Goal: Transaction & Acquisition: Purchase product/service

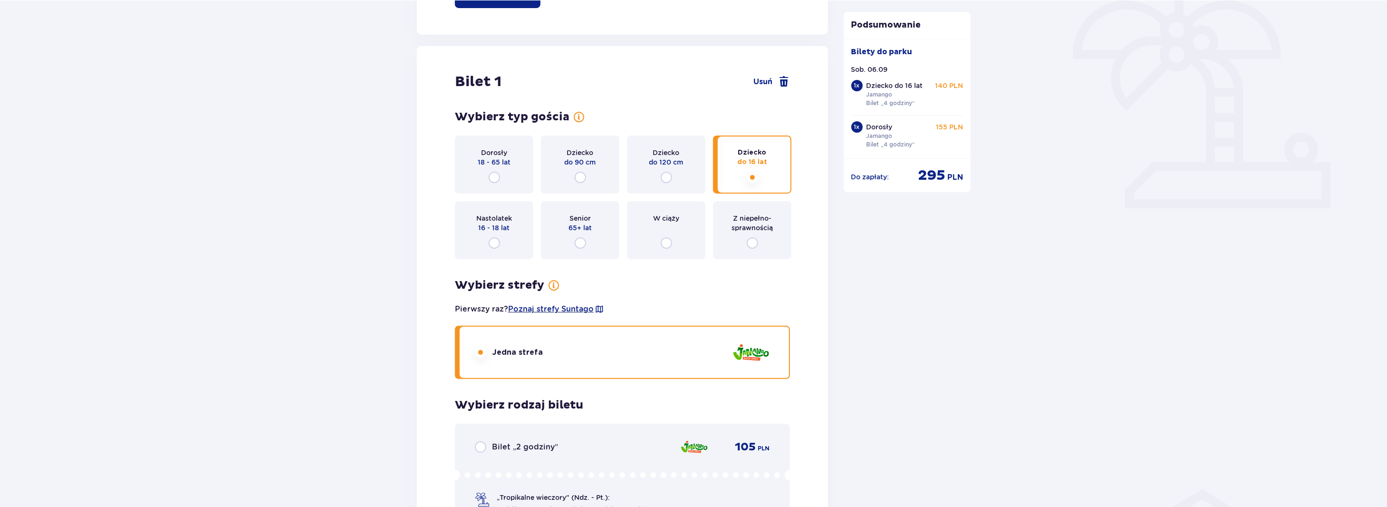
scroll to position [1419, 0]
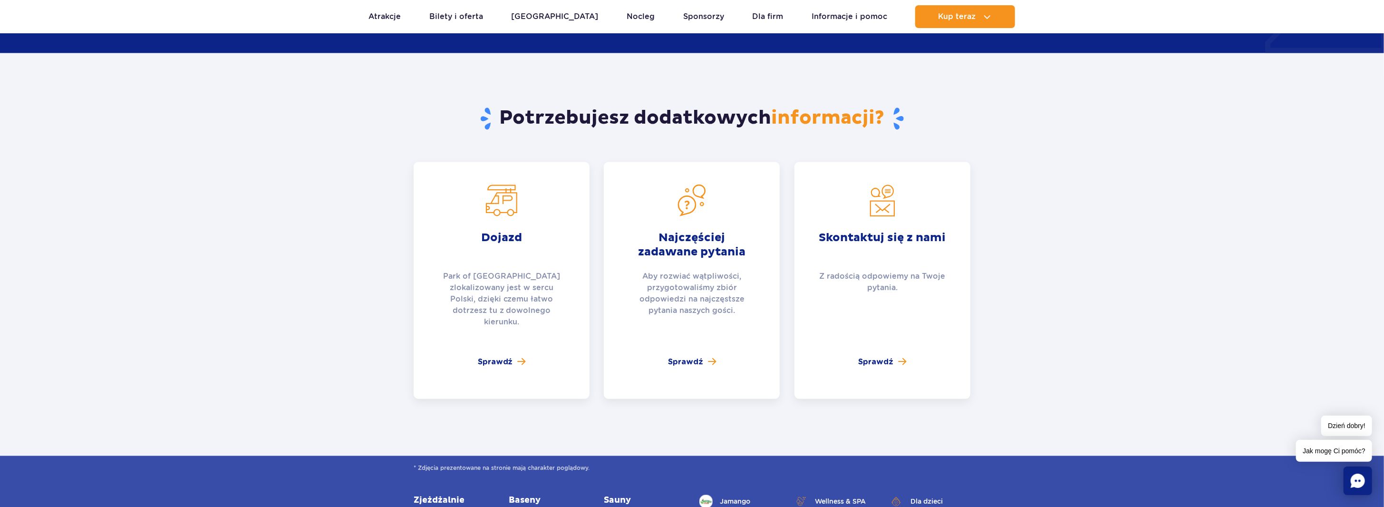
scroll to position [1711, 0]
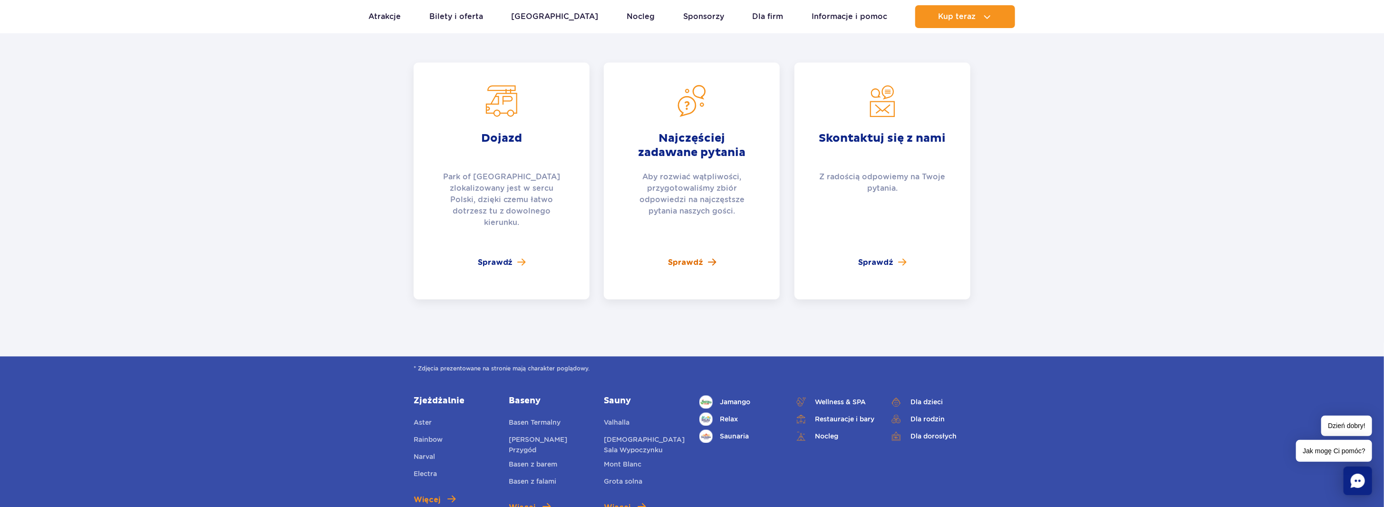
click at [712, 258] on span at bounding box center [712, 262] width 8 height 9
click at [696, 257] on span "Sprawdź" at bounding box center [685, 262] width 35 height 11
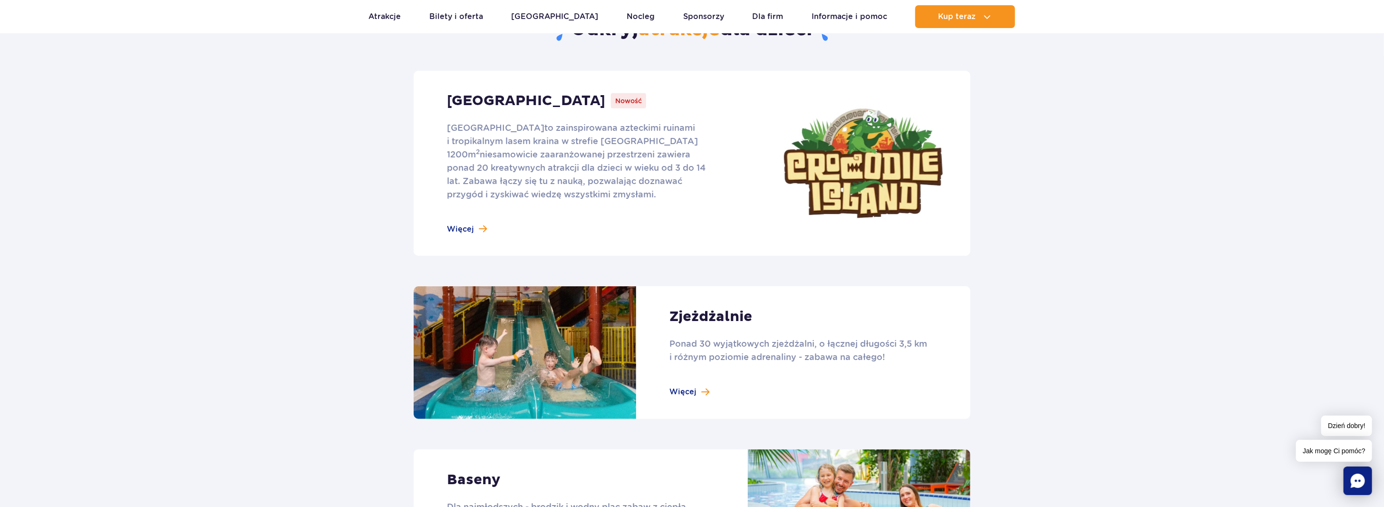
scroll to position [428, 0]
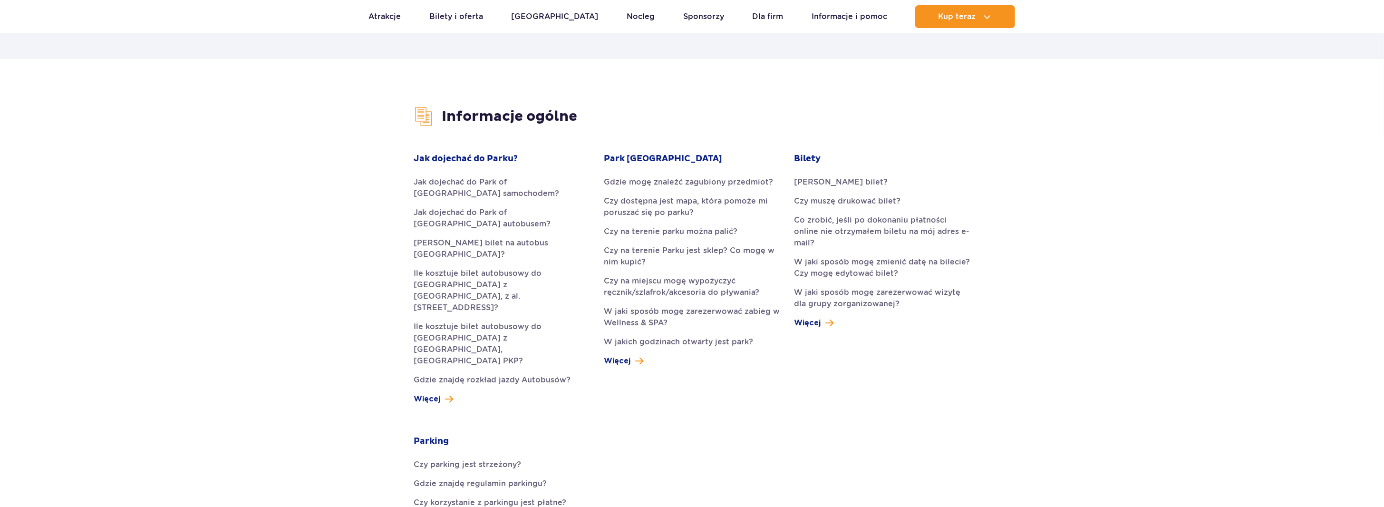
scroll to position [190, 0]
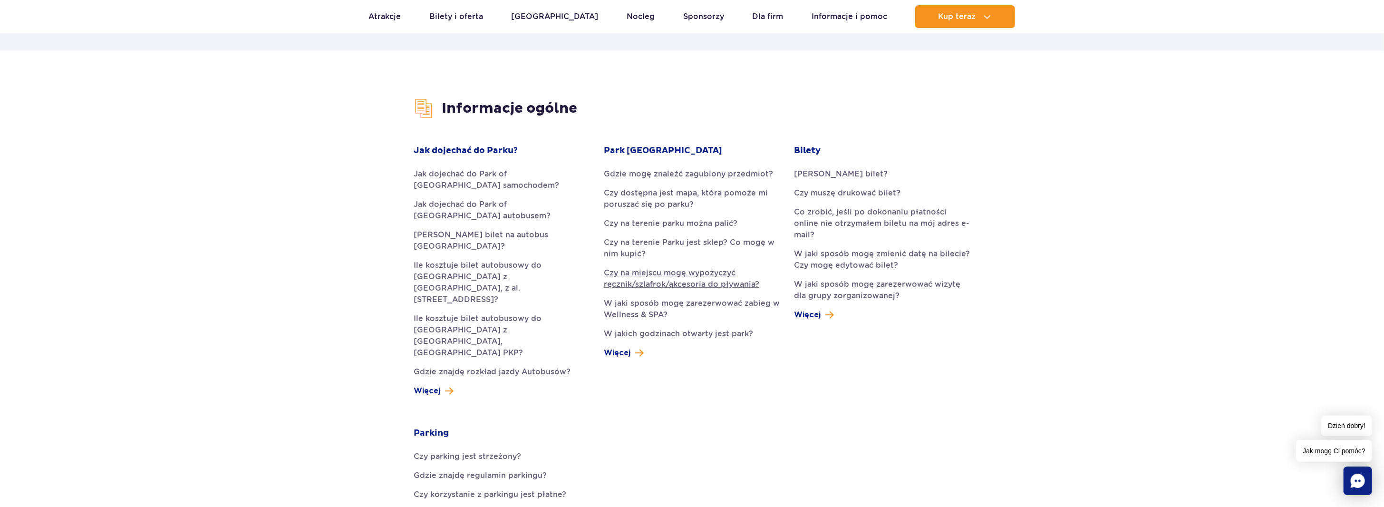
click at [698, 279] on link "Czy na miejscu mogę wypożyczyć ręcznik/szlafrok/akcesoria do pływania?" at bounding box center [692, 278] width 176 height 23
click at [848, 176] on link "[PERSON_NAME] bilet?" at bounding box center [882, 173] width 176 height 11
click at [451, 385] on span at bounding box center [449, 390] width 8 height 11
click at [726, 256] on link "Czy na terenie Parku jest sklep? Co mogę w nim kupić?" at bounding box center [692, 248] width 176 height 23
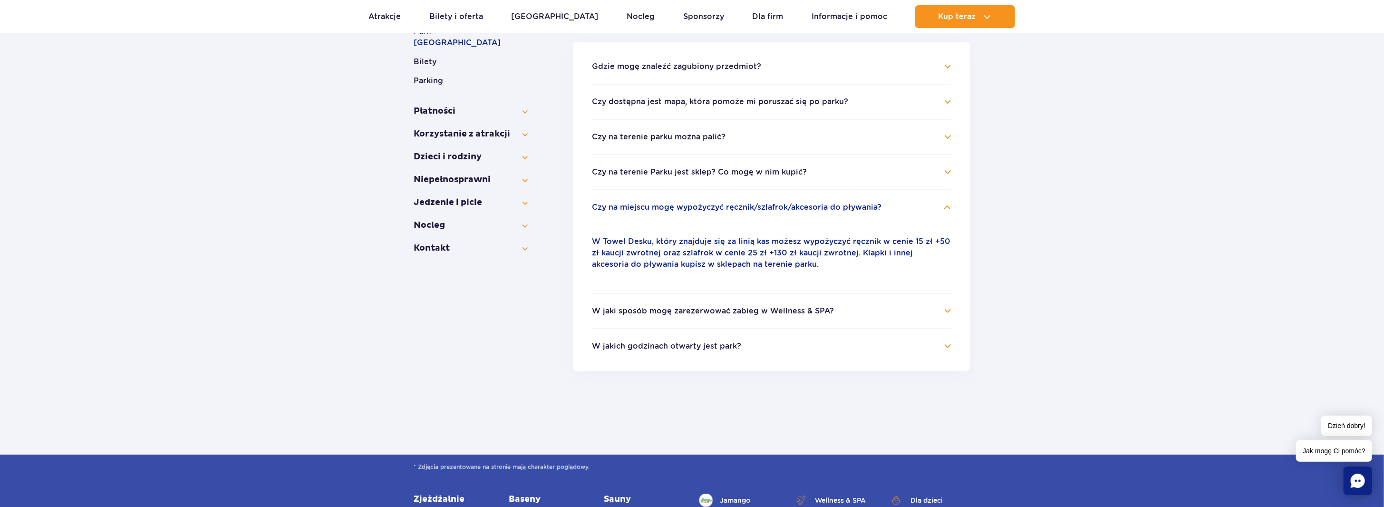
scroll to position [211, 0]
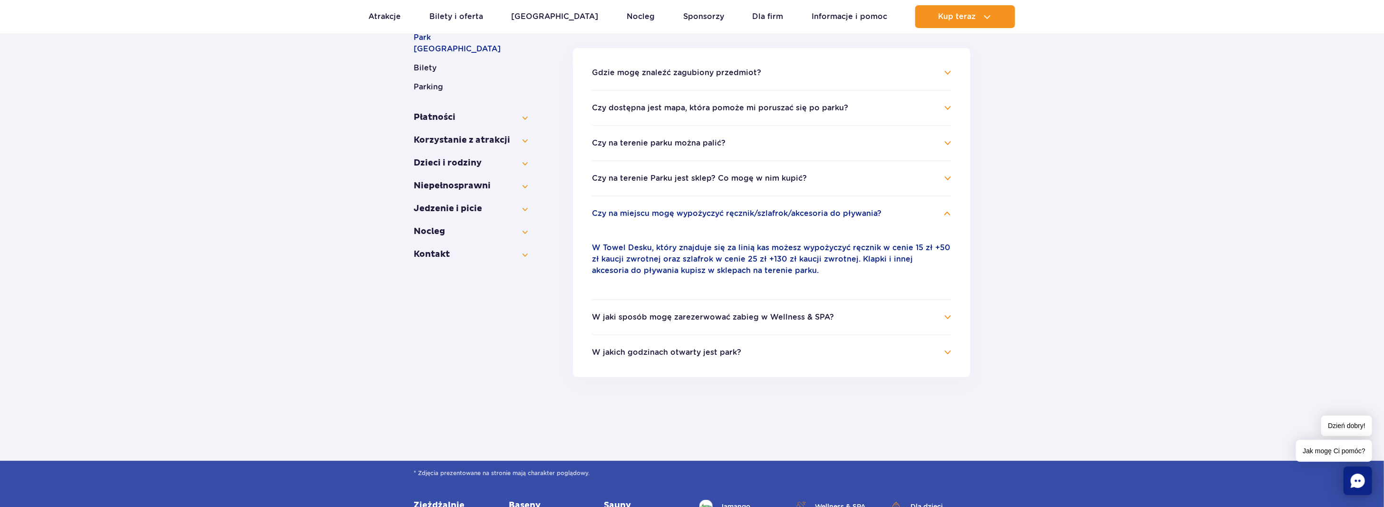
click at [870, 351] on h4 "W jakich godzinach otwarty jest park?" at bounding box center [771, 351] width 359 height 11
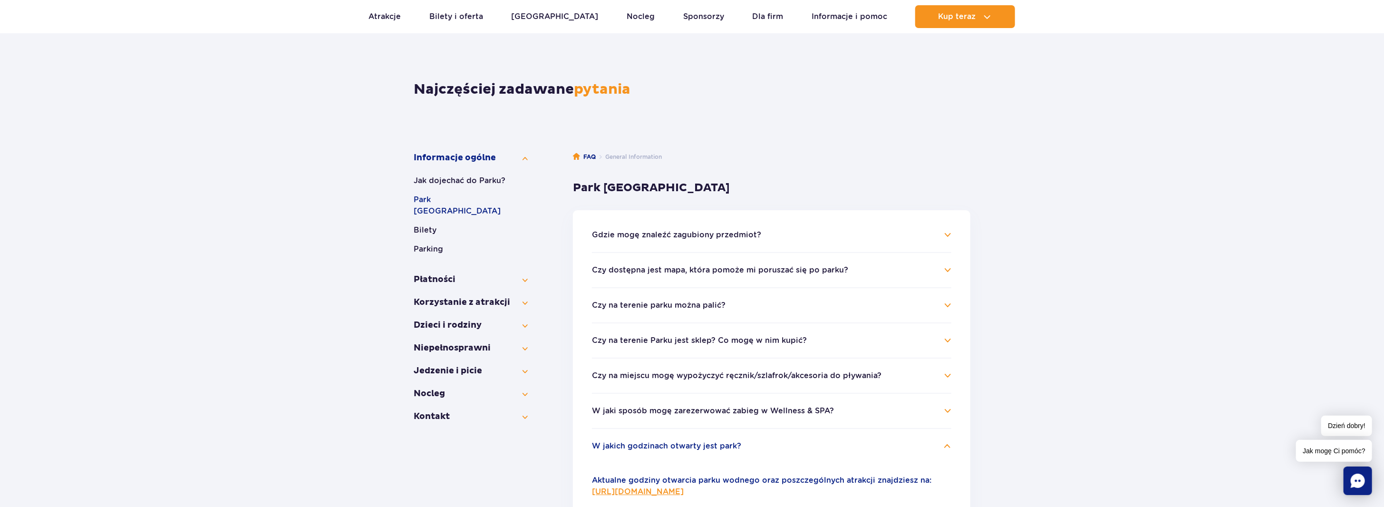
scroll to position [20, 0]
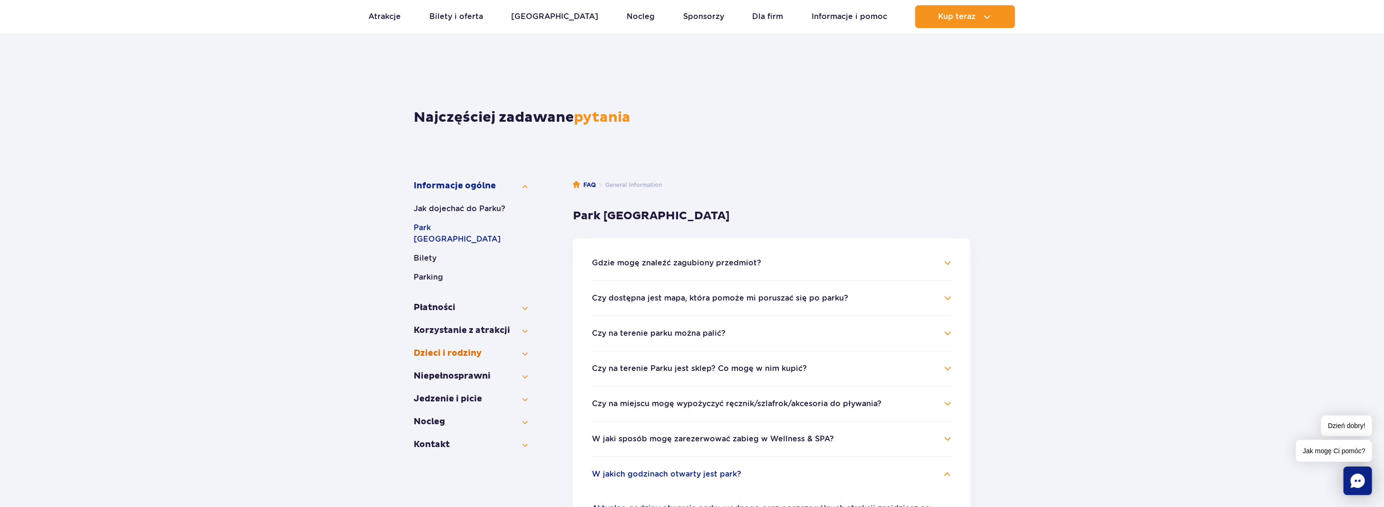
click at [525, 347] on button "Dzieci i rodziny" at bounding box center [471, 352] width 114 height 11
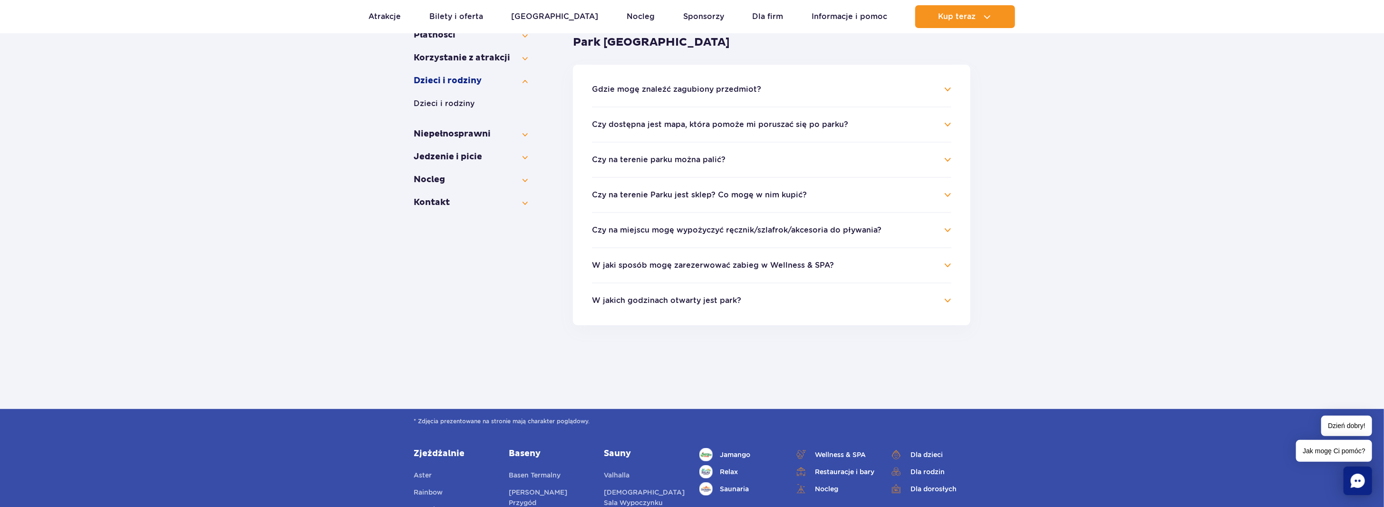
scroll to position [211, 0]
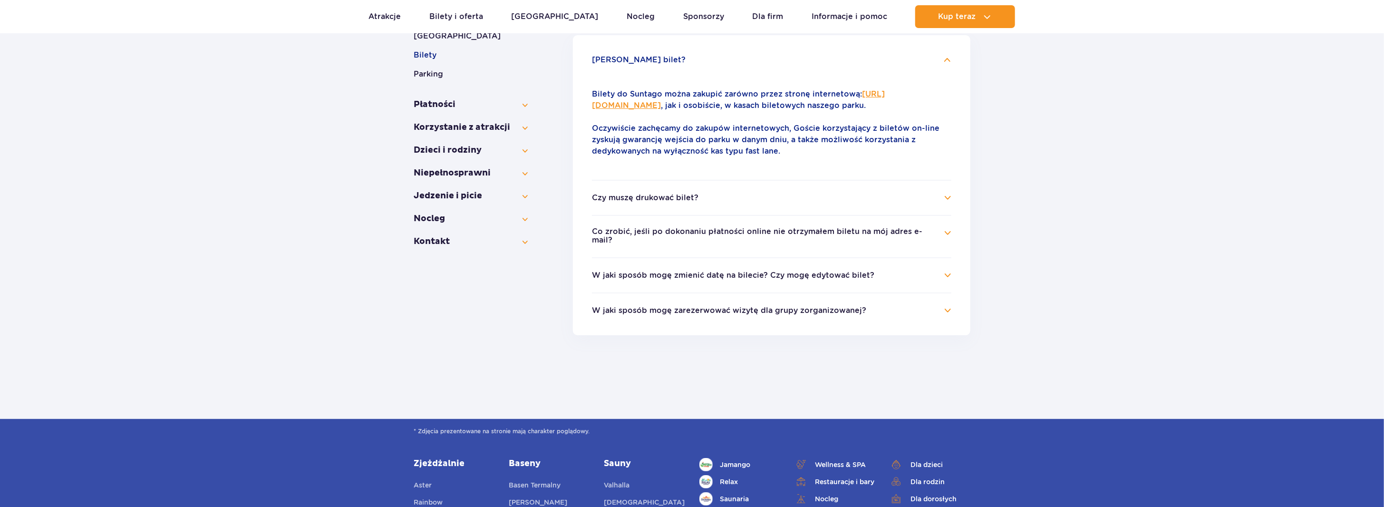
scroll to position [225, 0]
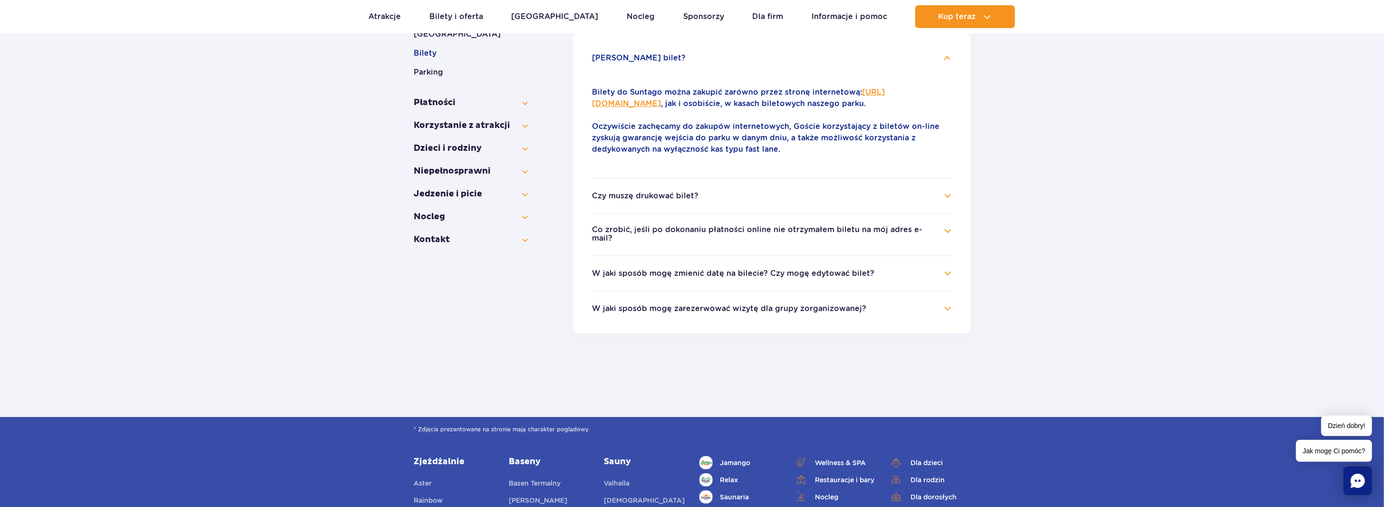
click at [727, 202] on h4 "Czy muszę drukować bilet?" at bounding box center [771, 195] width 359 height 11
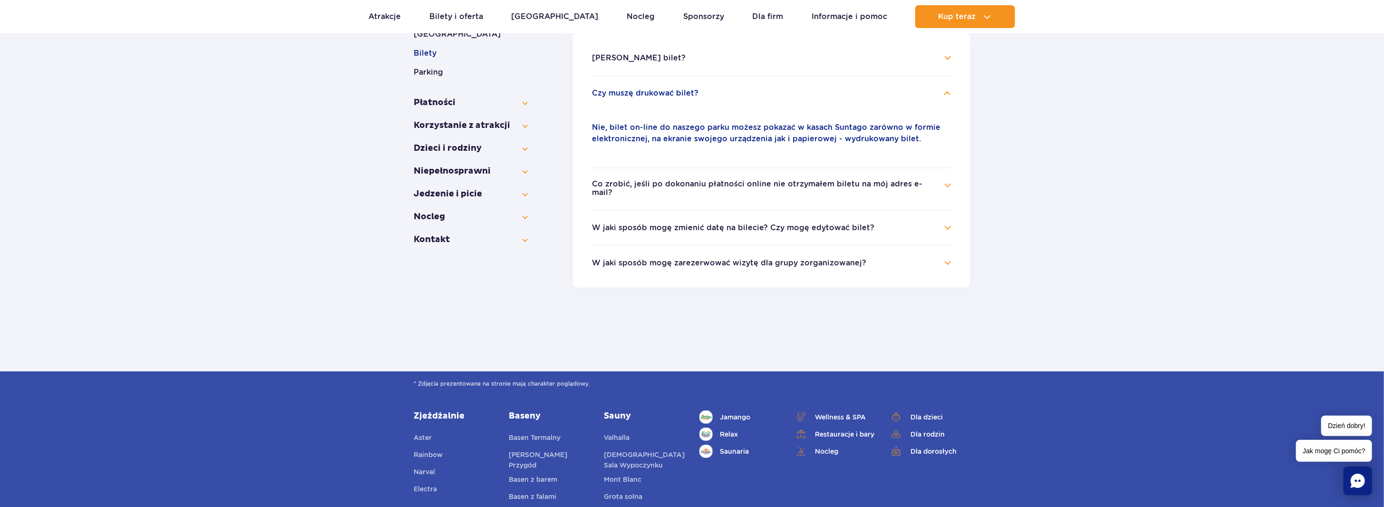
click at [838, 225] on h4 "W jaki sposób mogę zmienić datę na bilecie? Czy mogę edytować bilet?" at bounding box center [771, 227] width 359 height 11
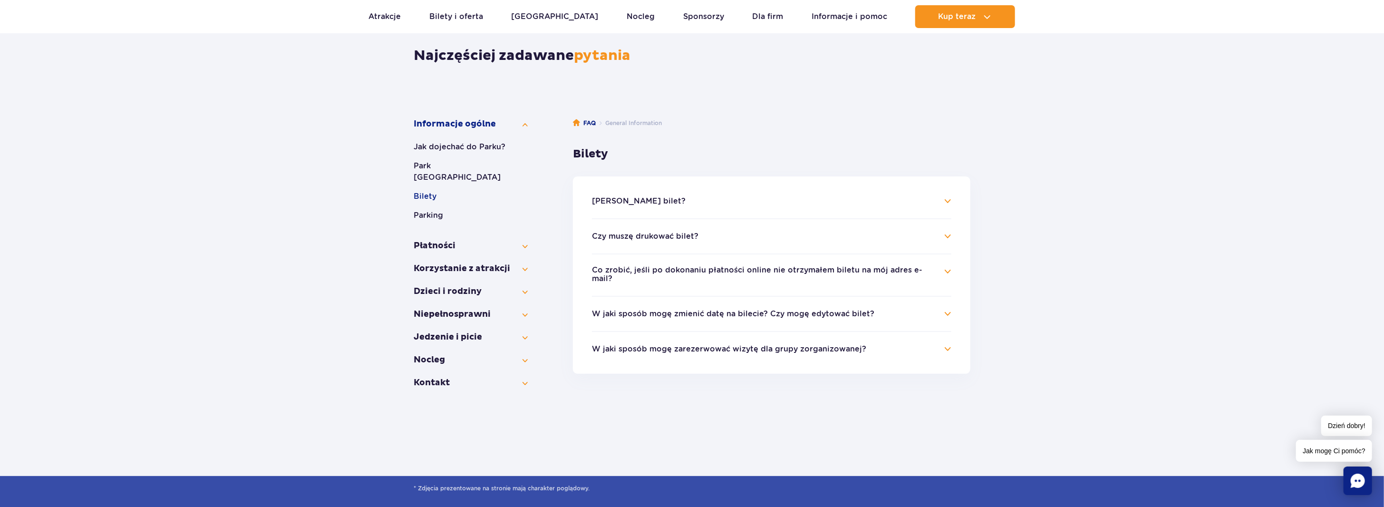
scroll to position [63, 0]
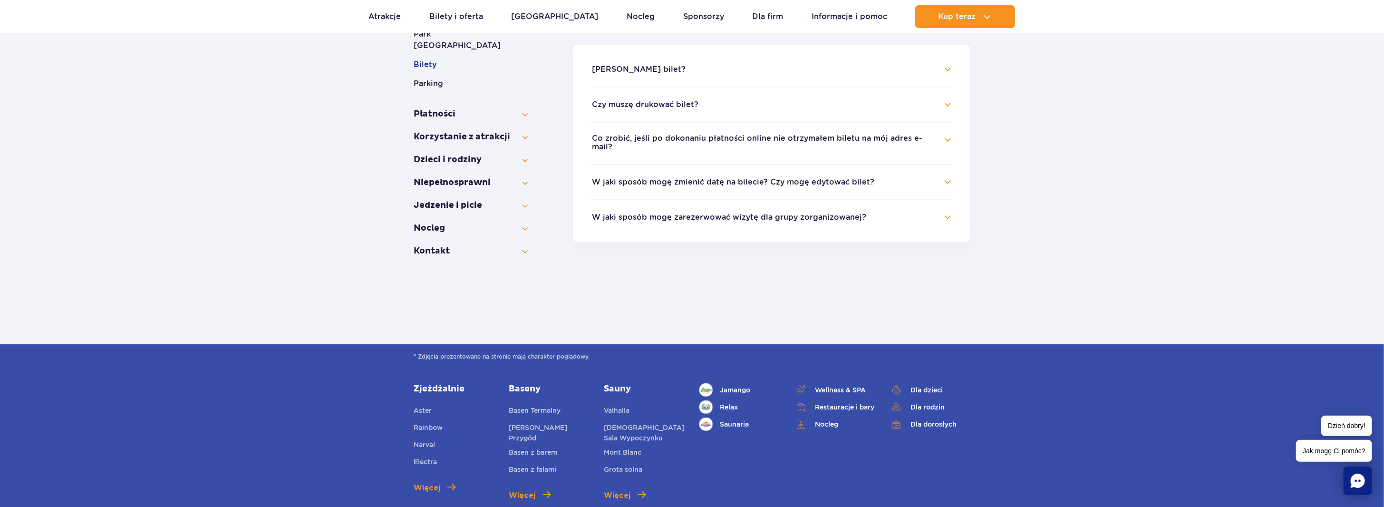
scroll to position [225, 0]
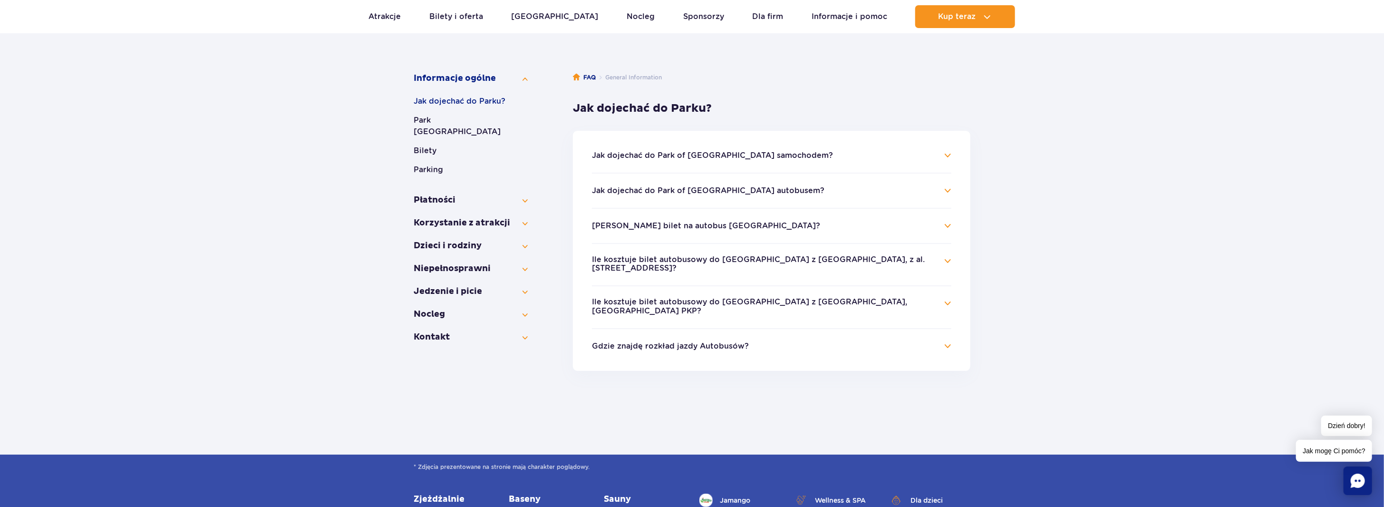
scroll to position [95, 0]
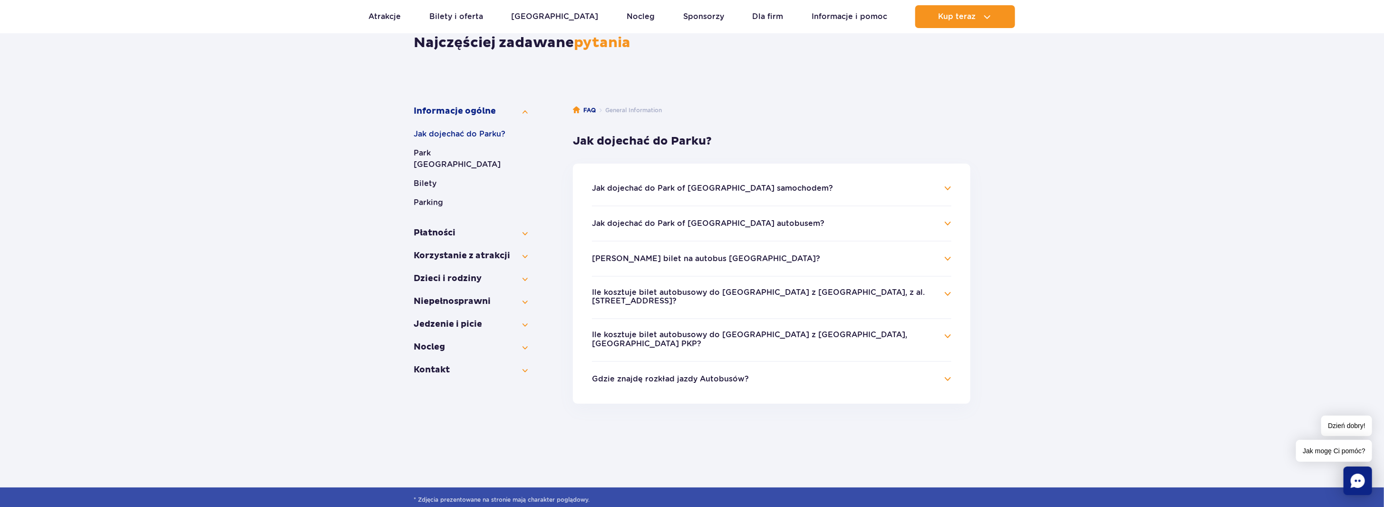
click at [947, 188] on h4 "Jak dojechać do Park of [GEOGRAPHIC_DATA] samochodem?" at bounding box center [771, 188] width 359 height 11
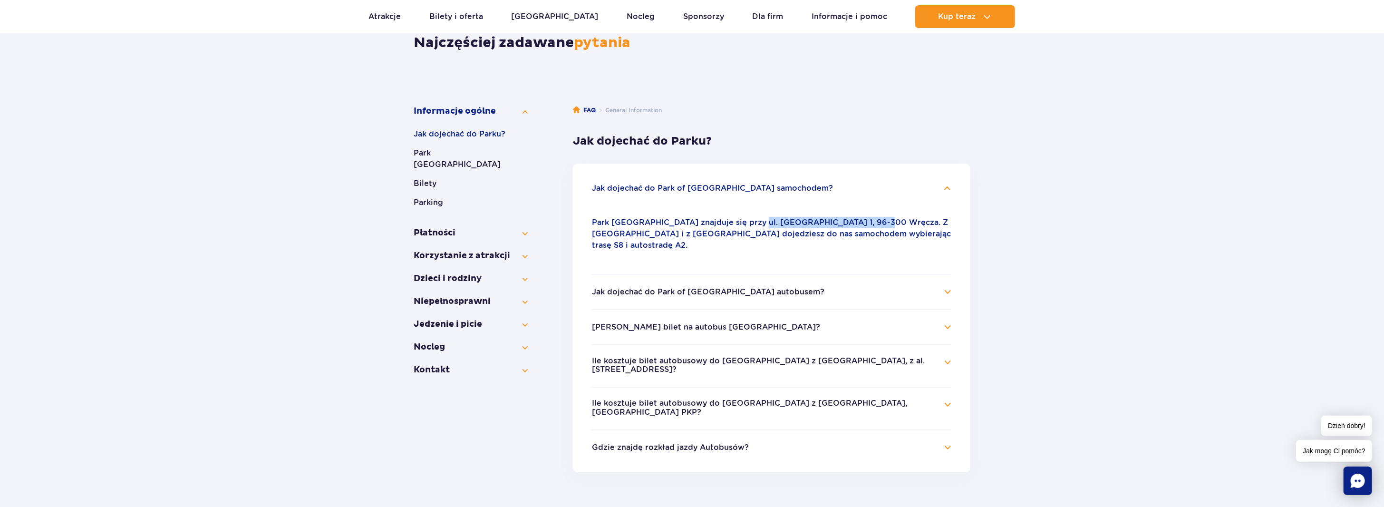
drag, startPoint x: 758, startPoint y: 221, endPoint x: 870, endPoint y: 224, distance: 112.7
click at [870, 224] on p "Park [GEOGRAPHIC_DATA] znajduje się przy ul. [GEOGRAPHIC_DATA] 1, 96-300 Wręcza…" at bounding box center [771, 234] width 359 height 34
copy p "Nowy Świat 1, 96-300 Wręcza."
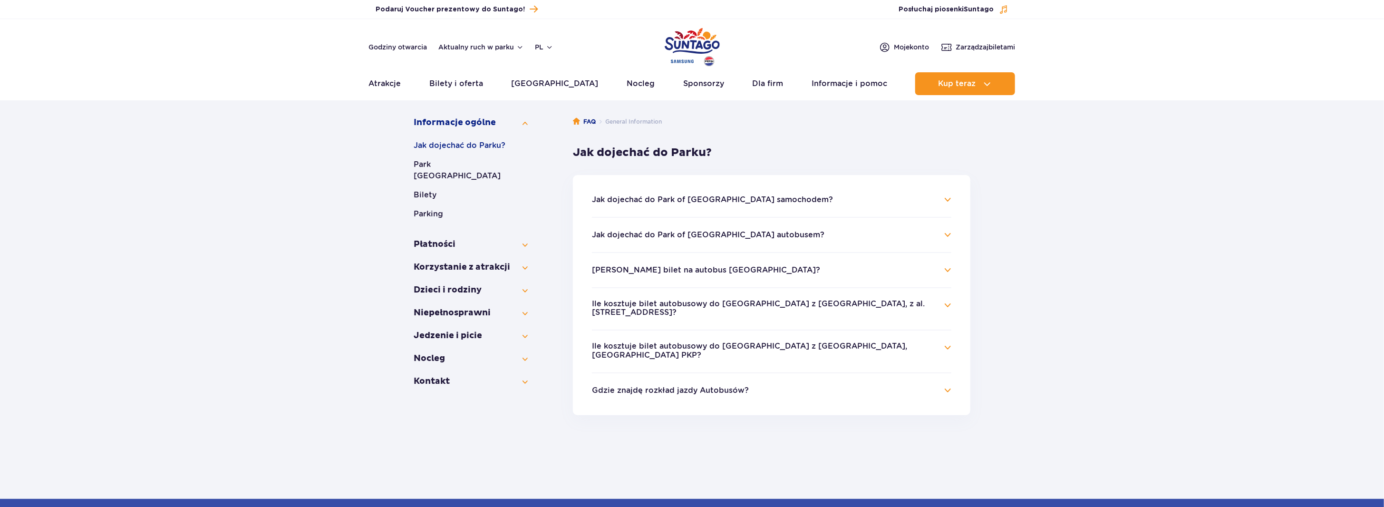
scroll to position [238, 0]
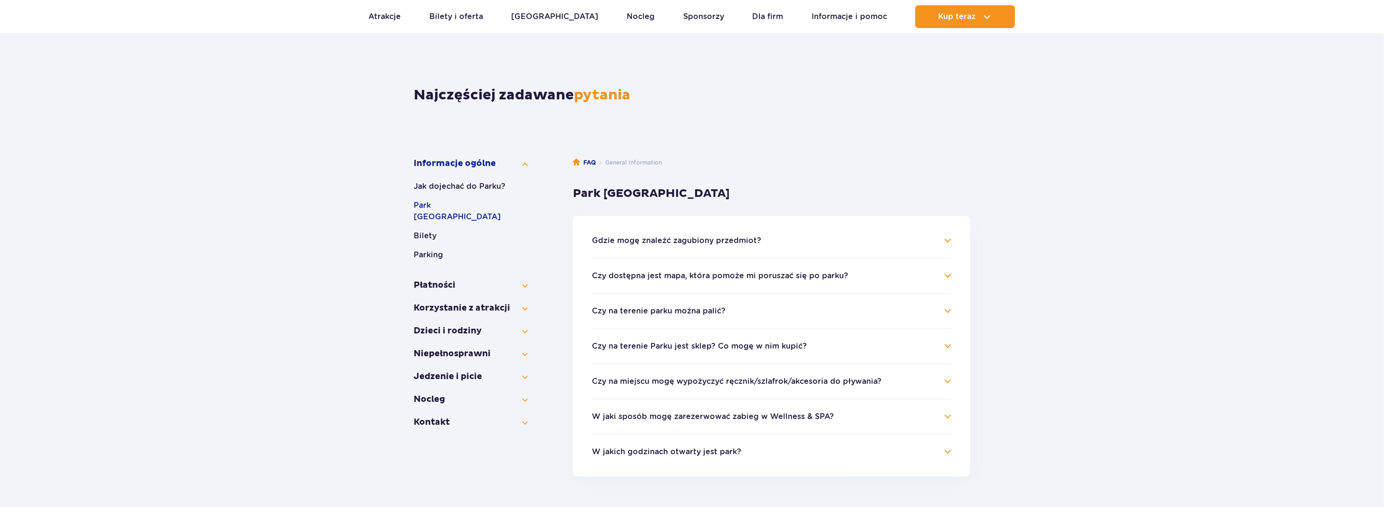
scroll to position [95, 0]
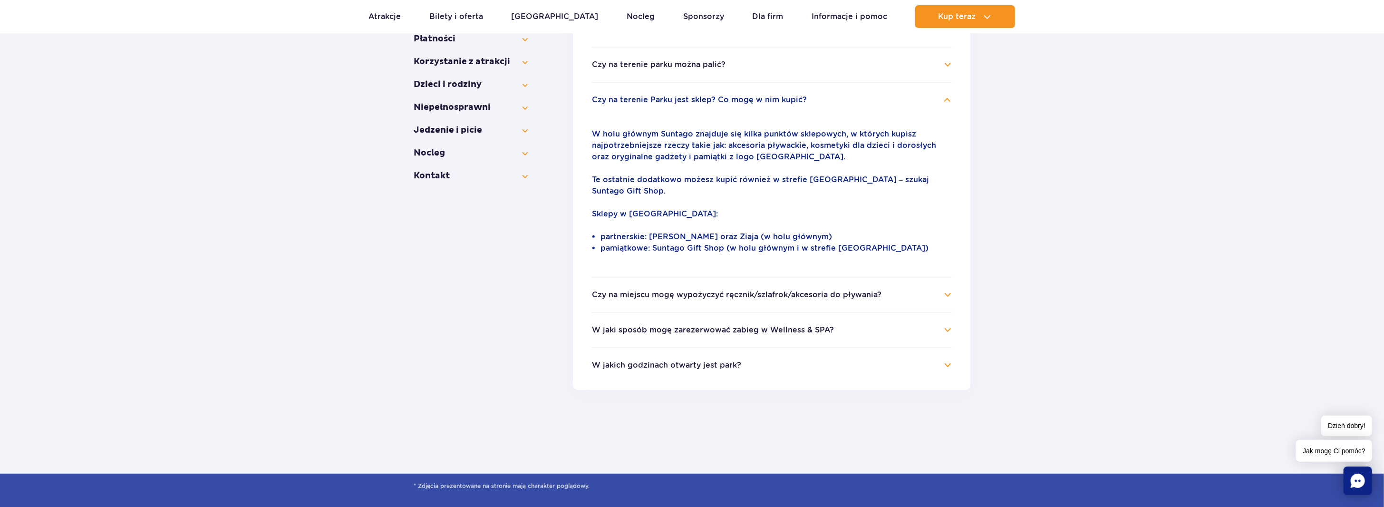
scroll to position [318, 0]
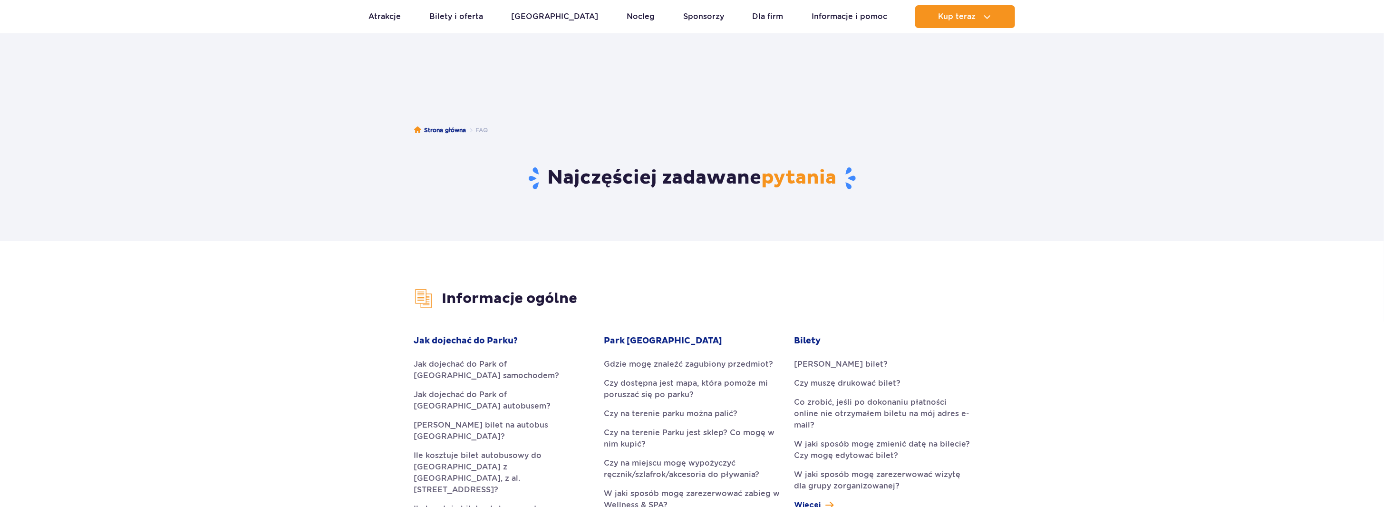
scroll to position [285, 0]
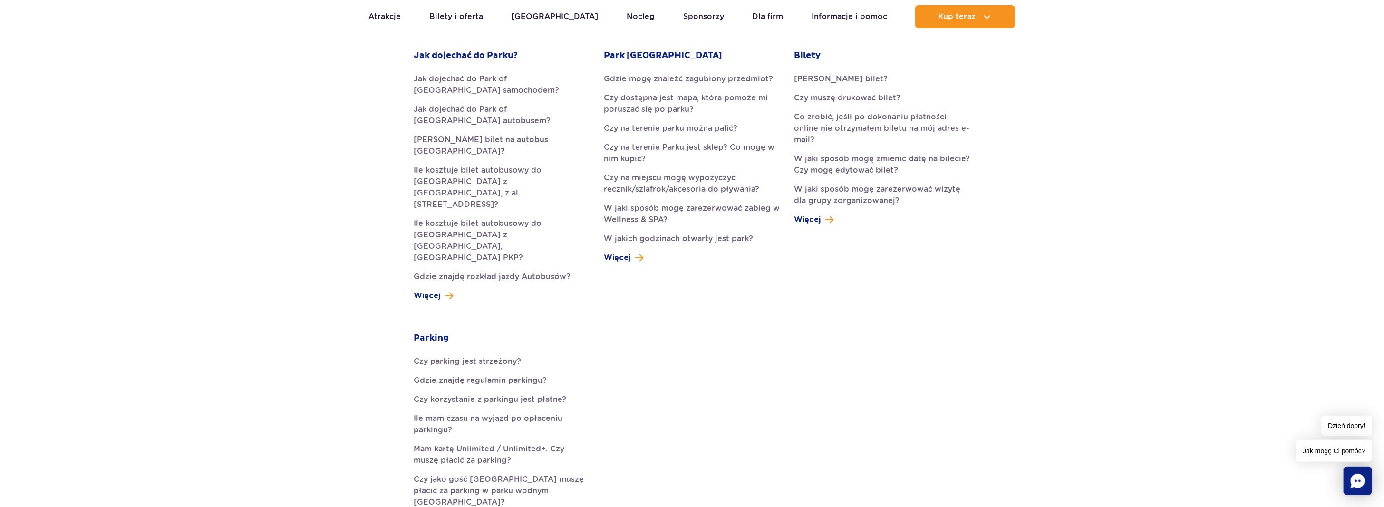
click at [662, 262] on div "Park Wodny Suntago Gdzie mogę znaleźć zagubiony przedmiot? Czy dostępna jest ma…" at bounding box center [692, 156] width 176 height 213
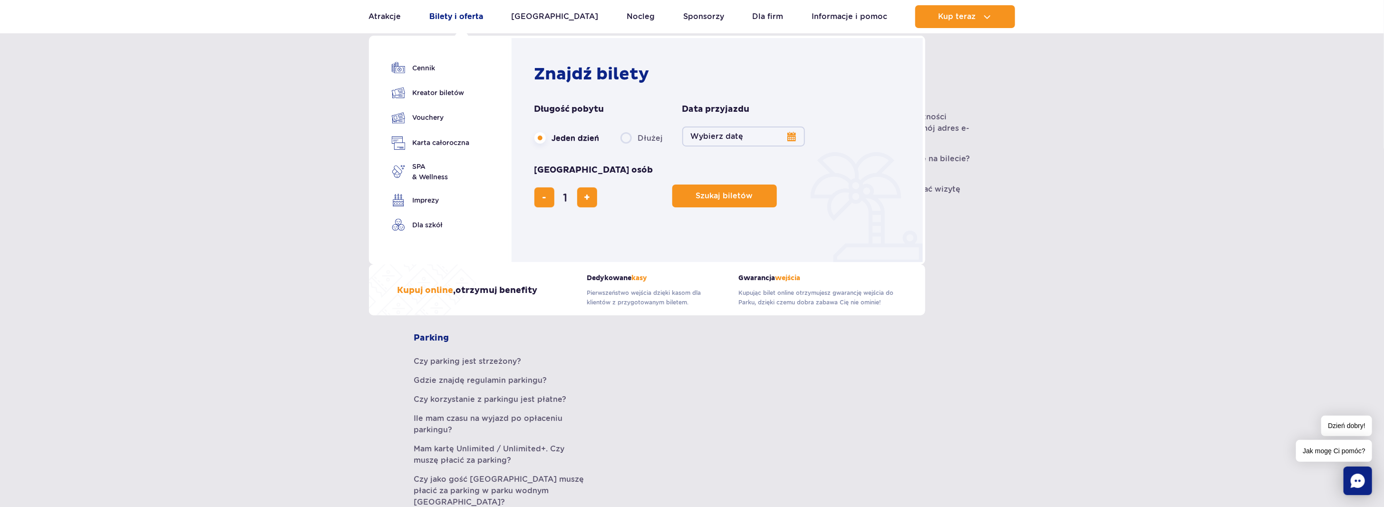
click at [453, 19] on link "Bilety i oferta" at bounding box center [456, 16] width 54 height 23
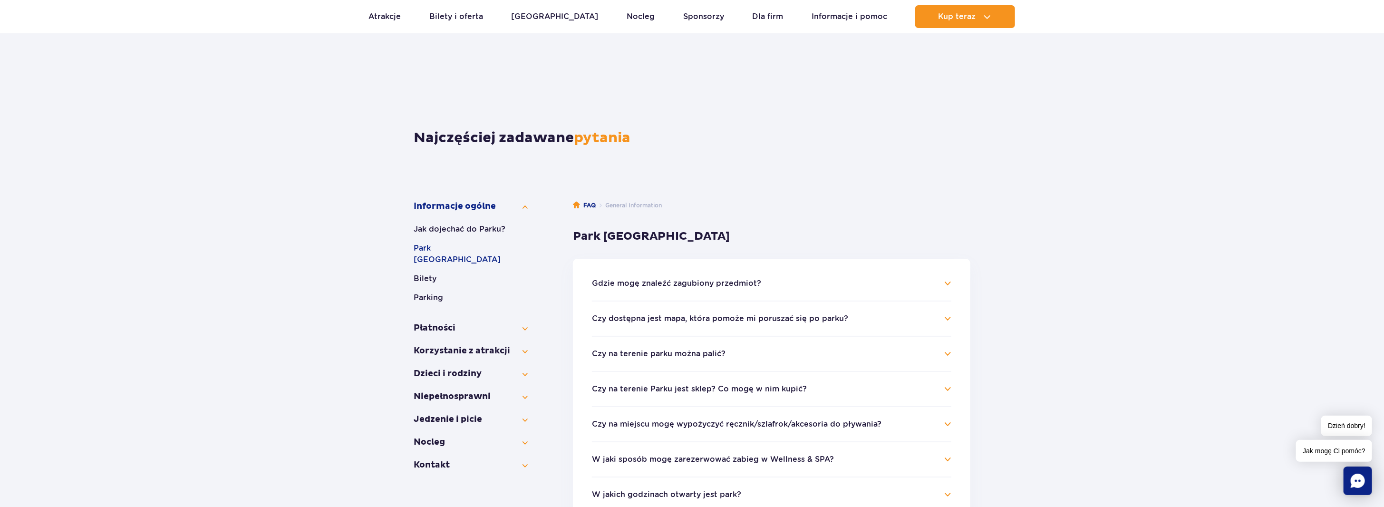
scroll to position [48, 0]
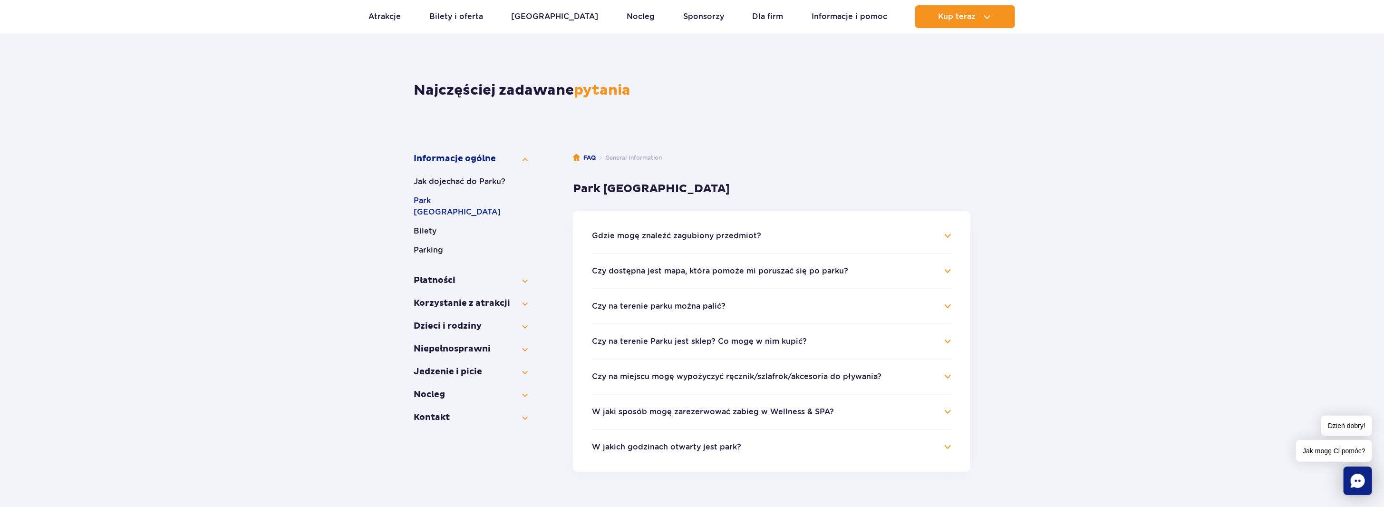
click at [769, 274] on button "Czy dostępna jest mapa, która pomoże mi poruszać się po parku?" at bounding box center [720, 271] width 256 height 9
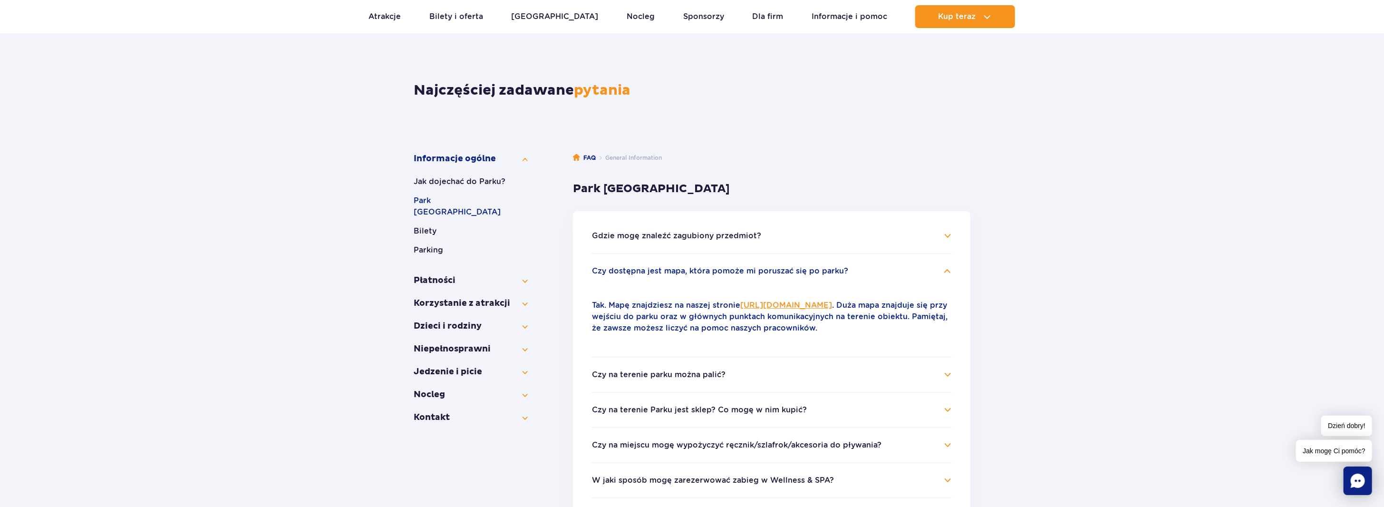
click at [816, 302] on link "https://parkofpoland.com/docs/mapa-suntago.pdf" at bounding box center [786, 304] width 92 height 9
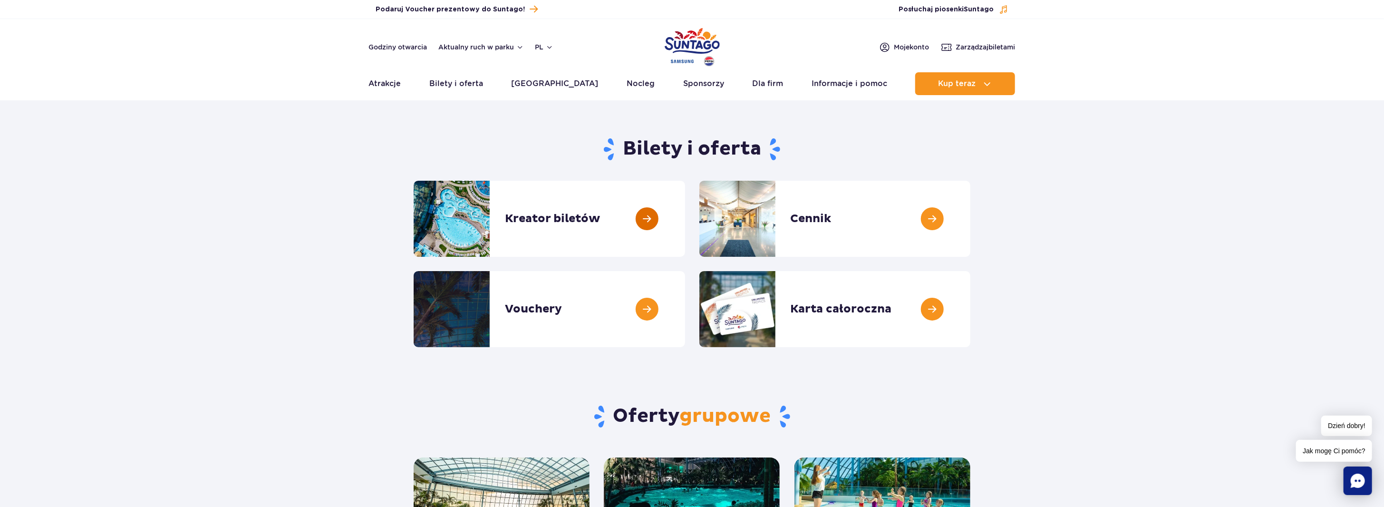
click at [685, 214] on link at bounding box center [685, 219] width 0 height 76
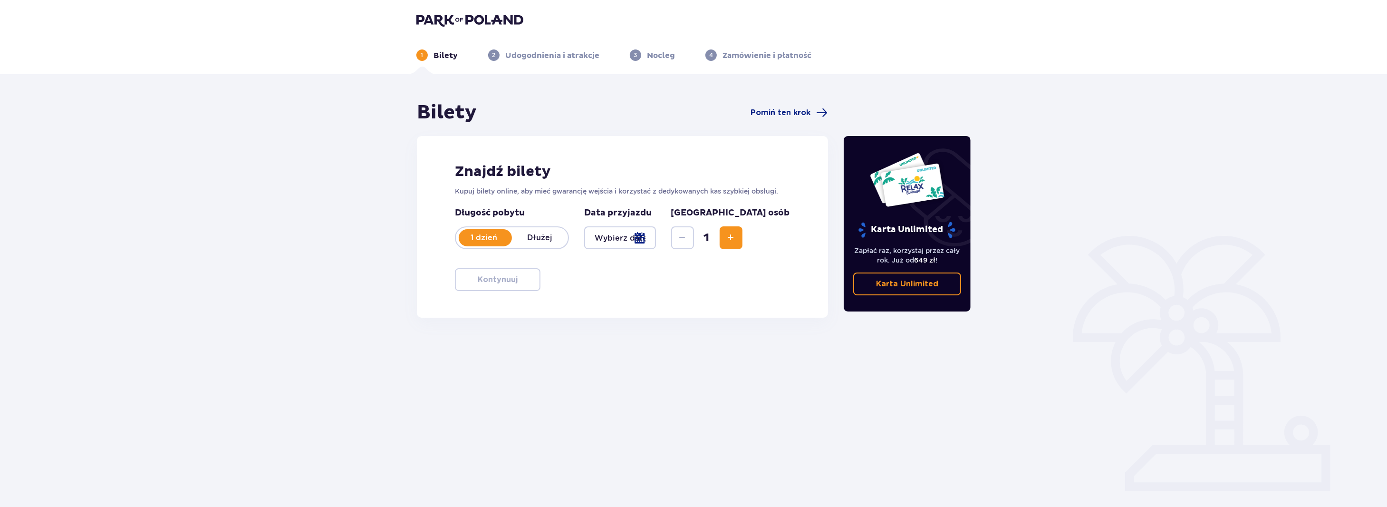
click at [737, 238] on span "Increase" at bounding box center [730, 237] width 11 height 11
click at [656, 238] on div at bounding box center [620, 237] width 72 height 23
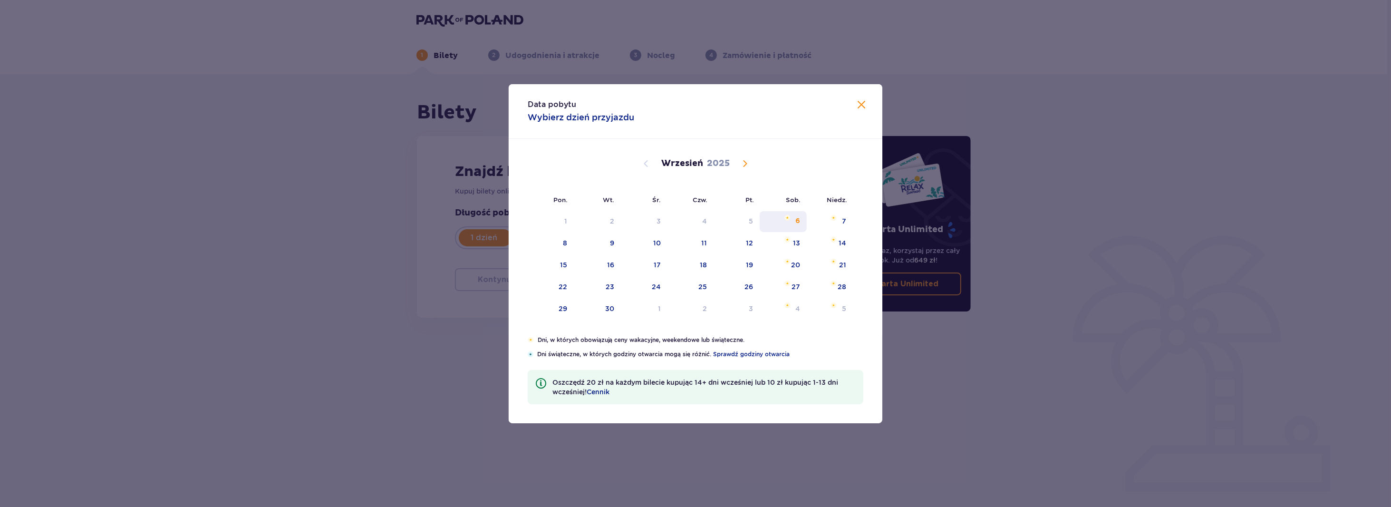
click at [794, 221] on div "6" at bounding box center [783, 221] width 47 height 21
type input "[DATE]"
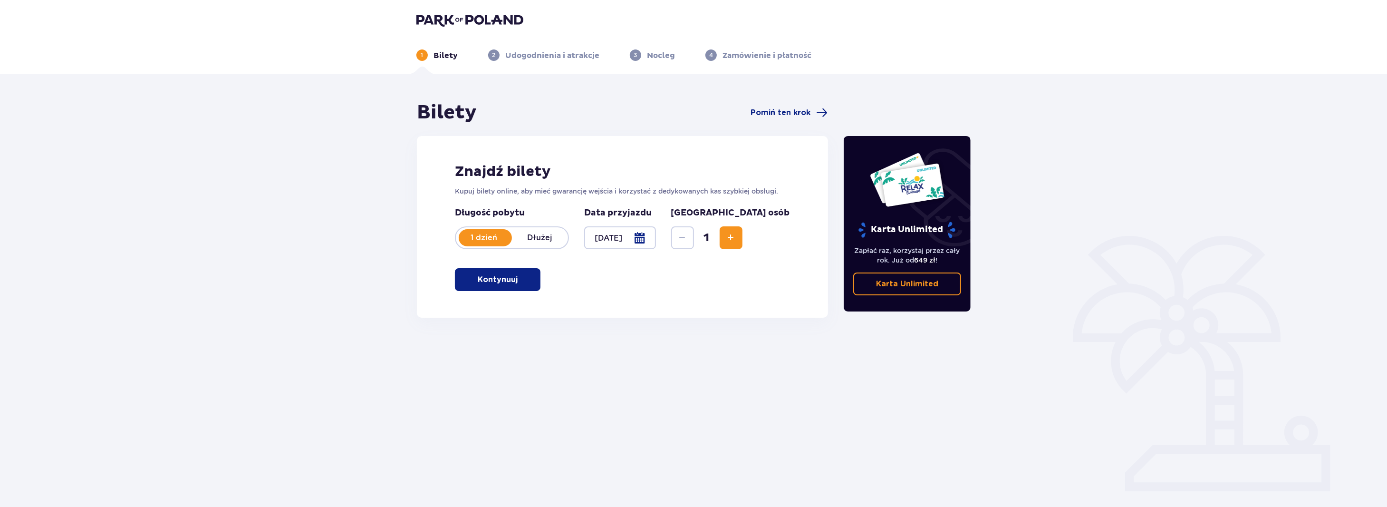
click at [480, 282] on p "Kontynuuj" at bounding box center [498, 279] width 40 height 10
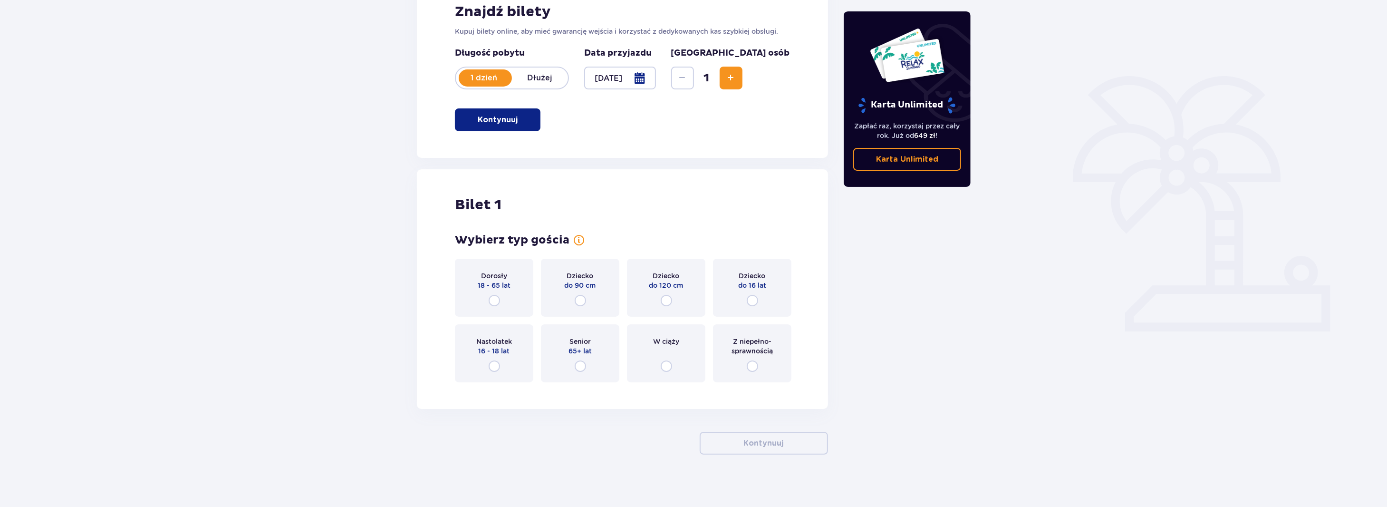
scroll to position [164, 0]
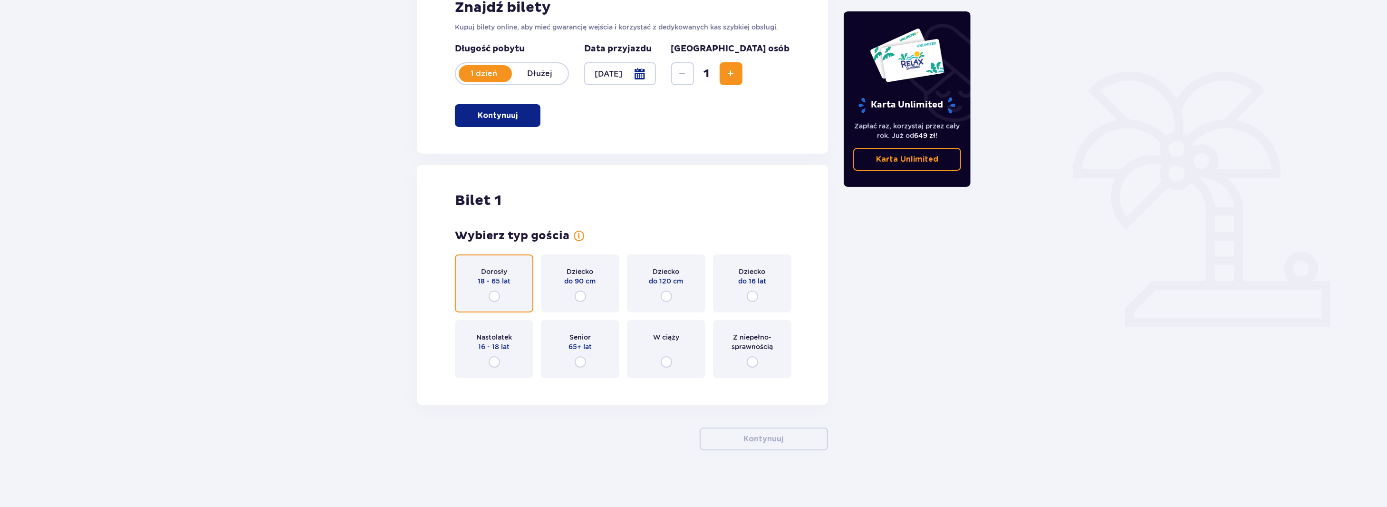
click at [495, 295] on input "radio" at bounding box center [494, 295] width 11 height 11
radio input "true"
click at [495, 296] on input "radio" at bounding box center [494, 295] width 11 height 11
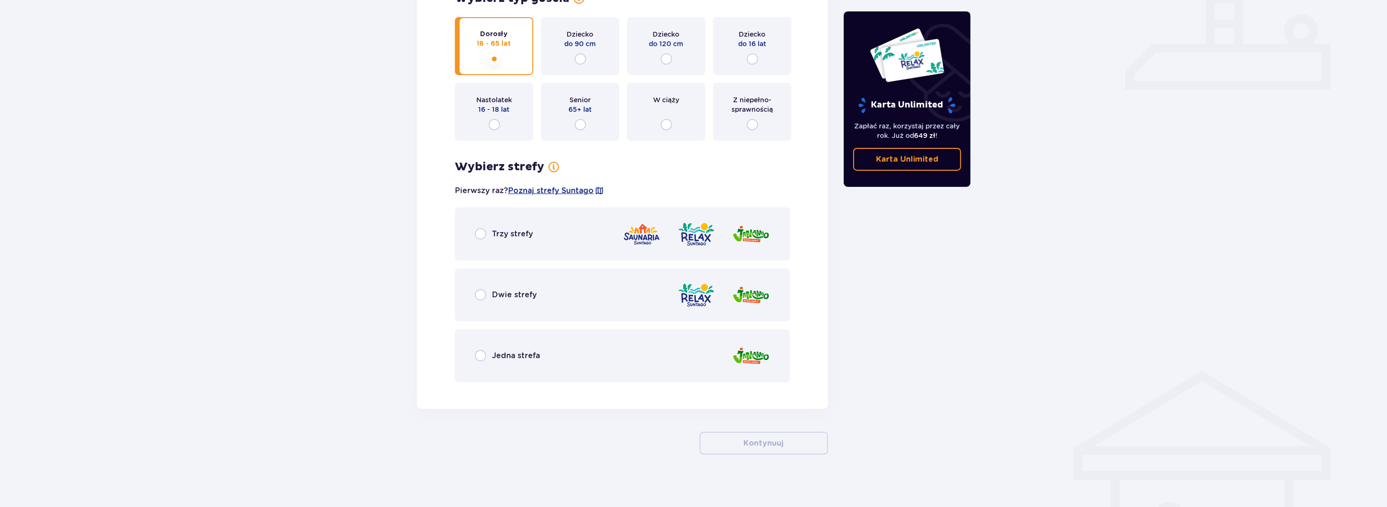
scroll to position [405, 0]
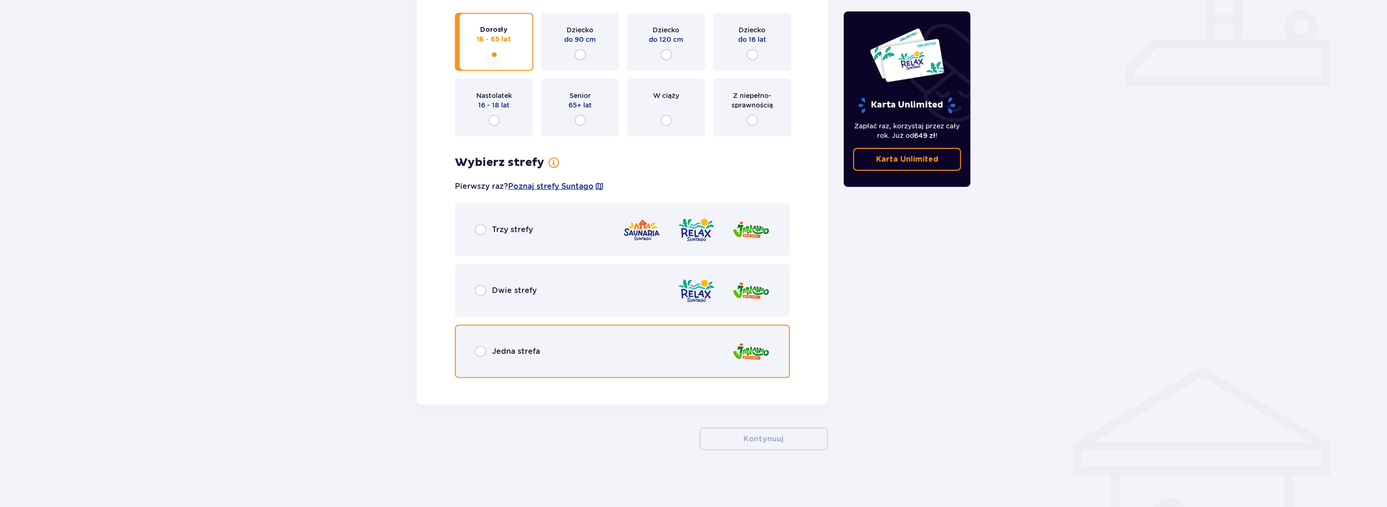
click at [481, 349] on input "radio" at bounding box center [480, 351] width 11 height 11
radio input "true"
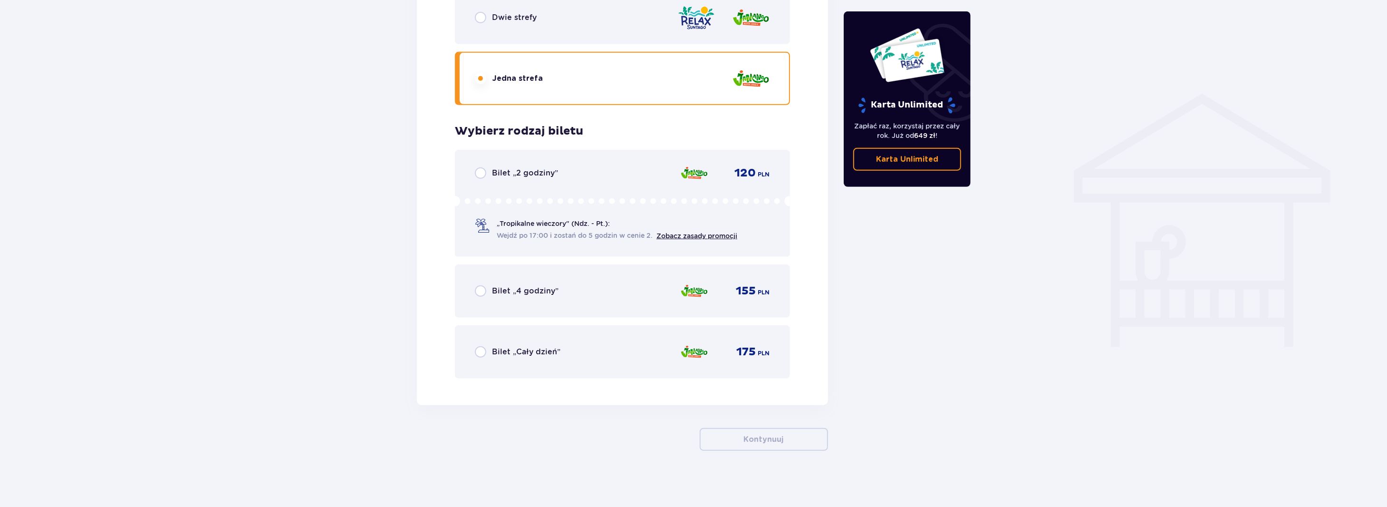
scroll to position [679, 0]
click at [483, 293] on input "radio" at bounding box center [480, 290] width 11 height 11
radio input "true"
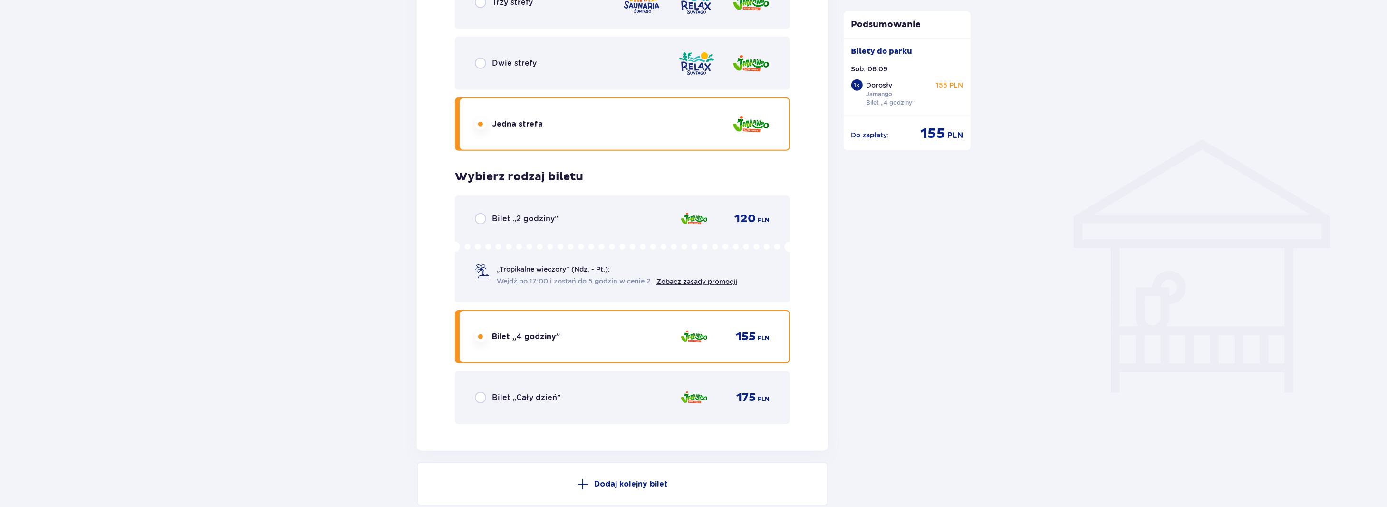
scroll to position [775, 0]
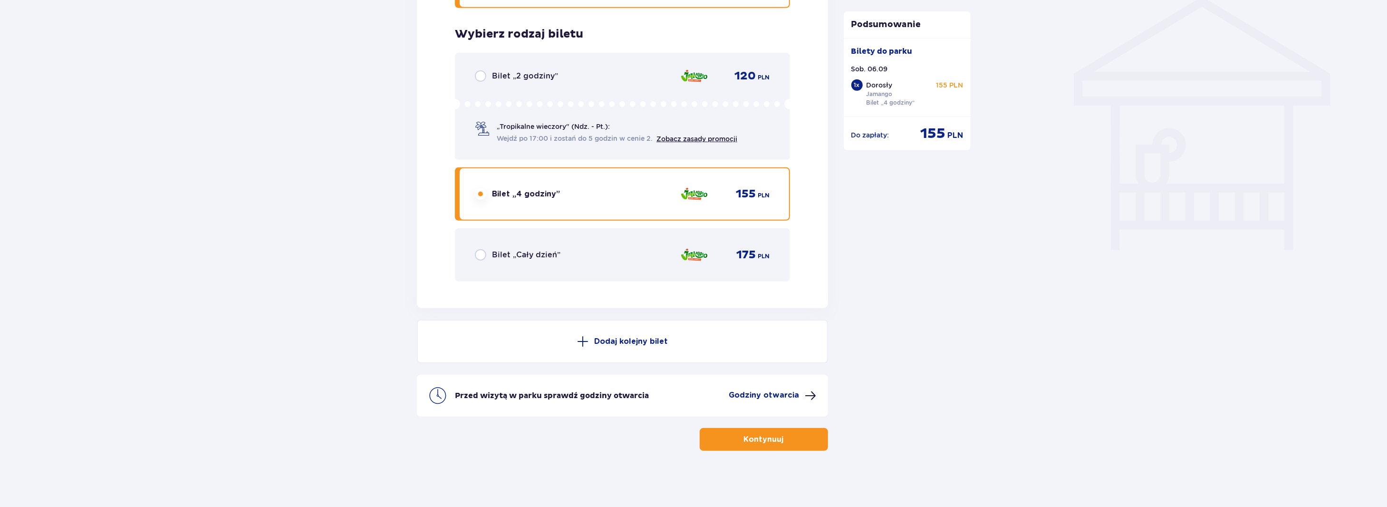
click at [584, 338] on span at bounding box center [582, 341] width 11 height 11
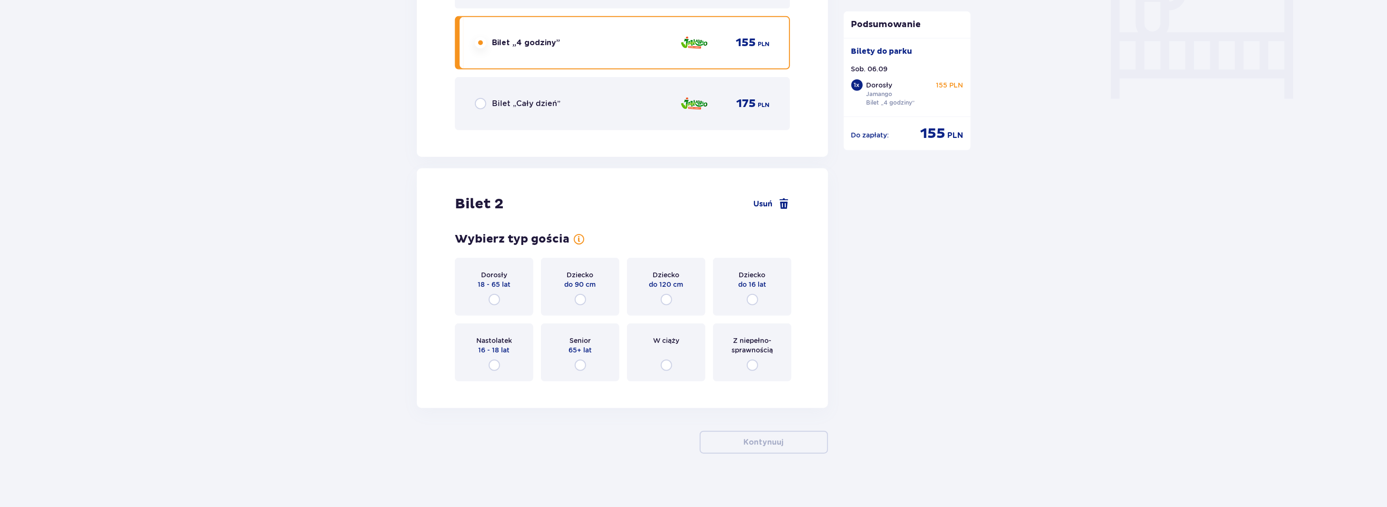
scroll to position [930, 0]
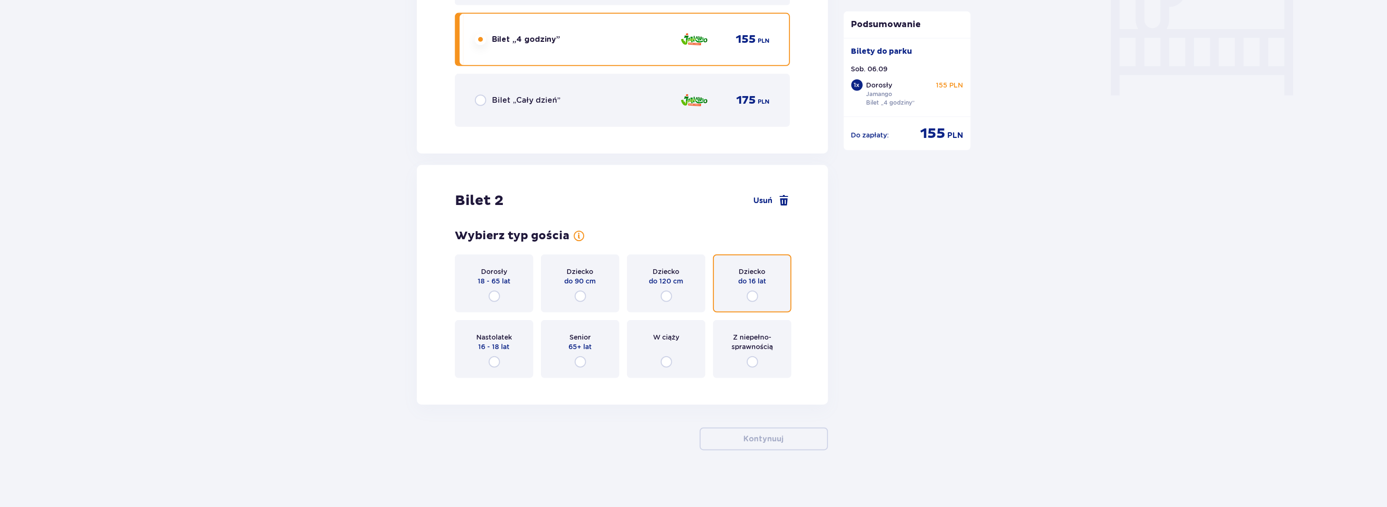
click at [751, 293] on input "radio" at bounding box center [752, 295] width 11 height 11
radio input "true"
click at [752, 296] on input "radio" at bounding box center [752, 295] width 11 height 11
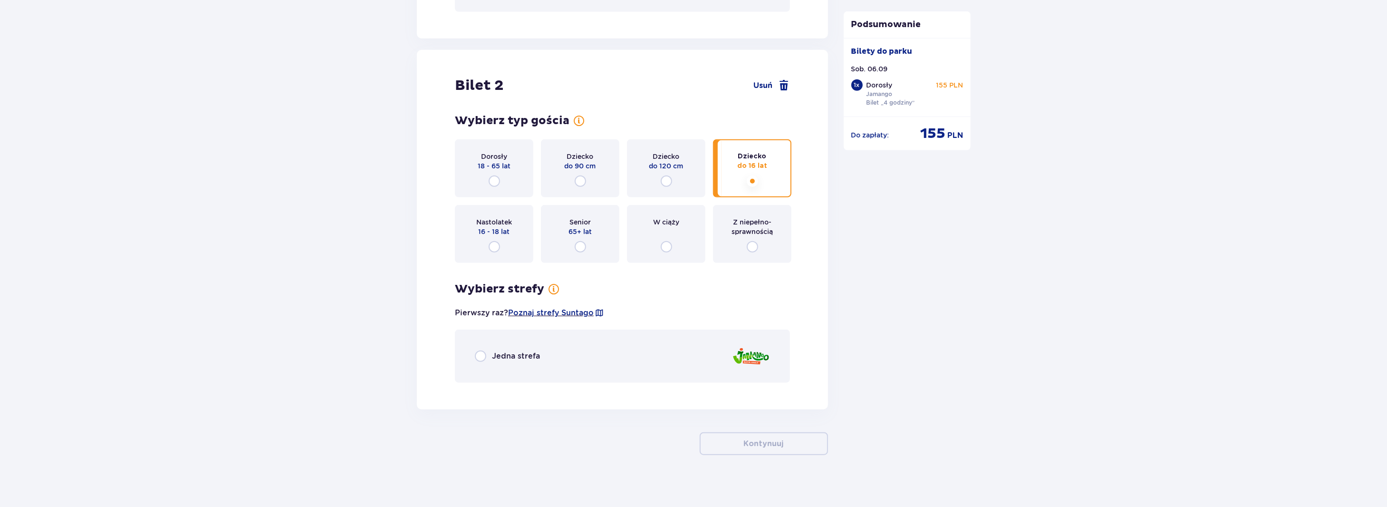
scroll to position [1049, 0]
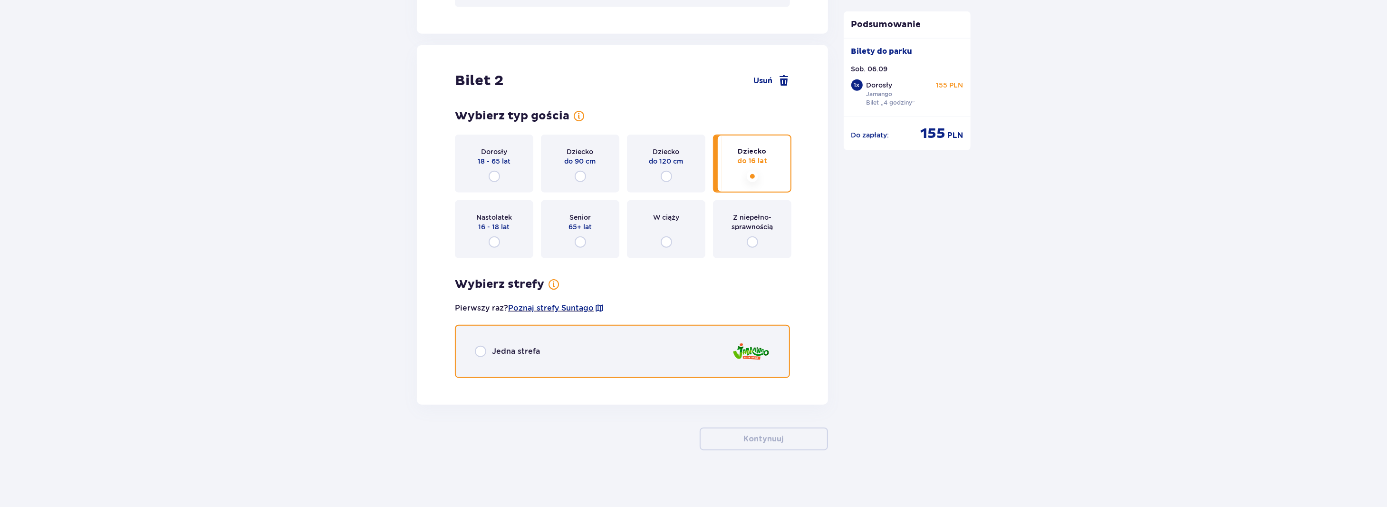
click at [485, 354] on input "radio" at bounding box center [480, 351] width 11 height 11
radio input "true"
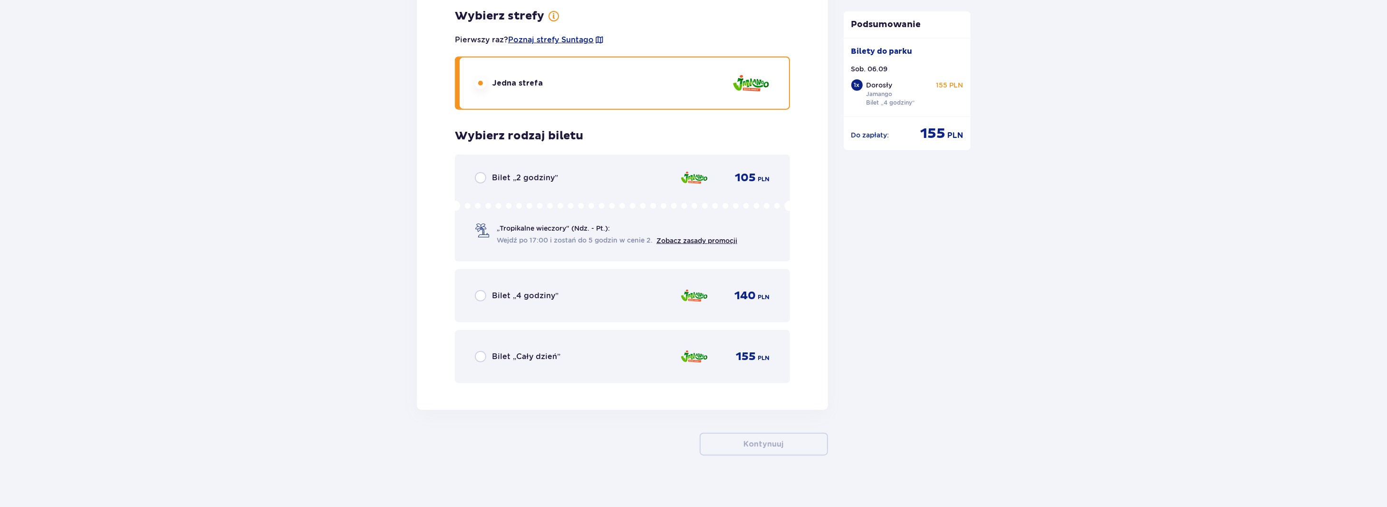
scroll to position [1322, 0]
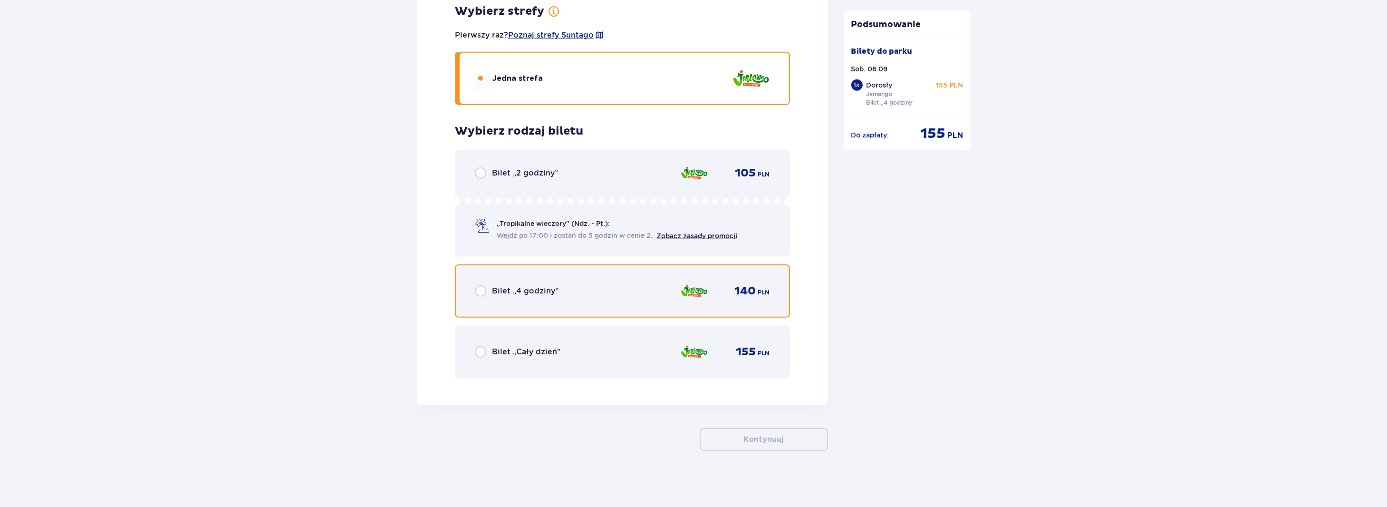
click at [479, 292] on input "radio" at bounding box center [480, 290] width 11 height 11
radio input "true"
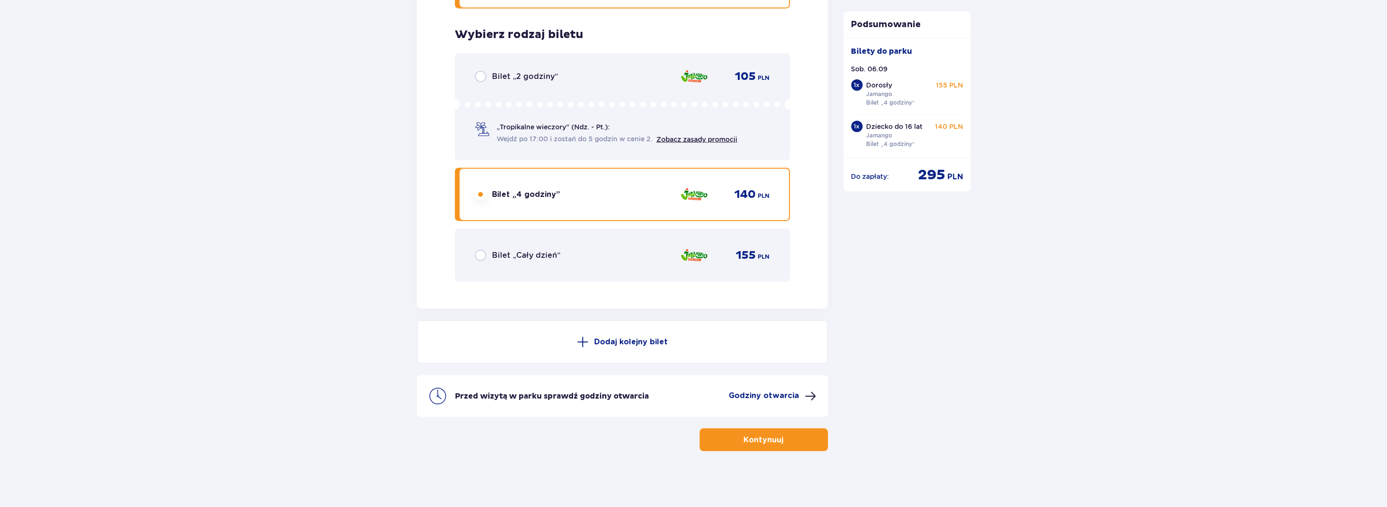
scroll to position [1419, 0]
click at [780, 442] on span "button" at bounding box center [785, 438] width 11 height 11
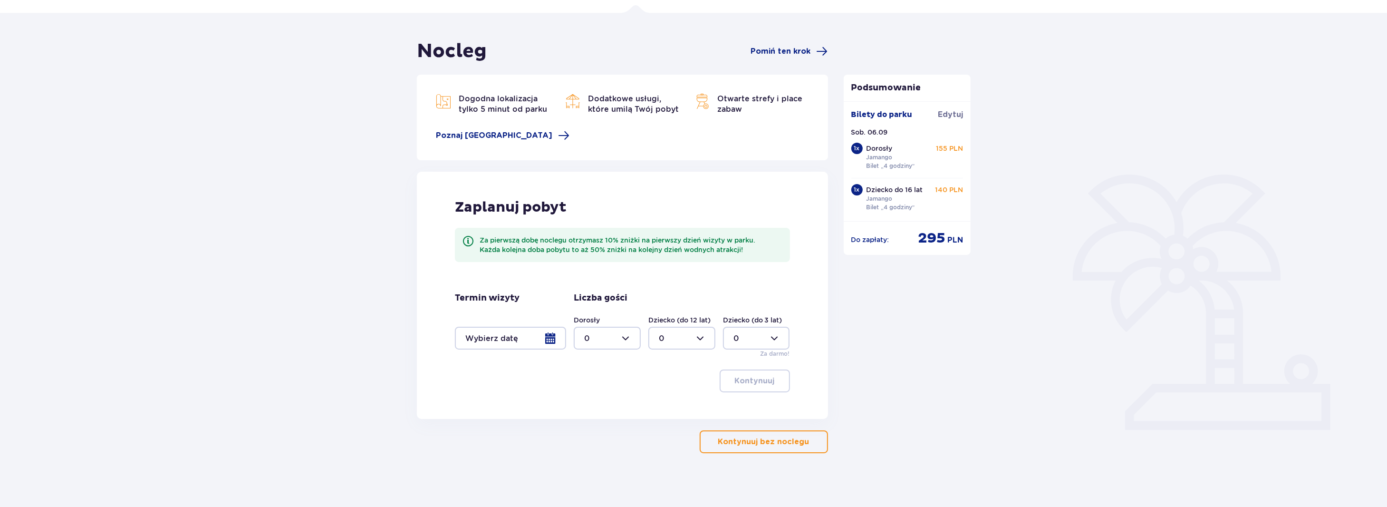
scroll to position [65, 0]
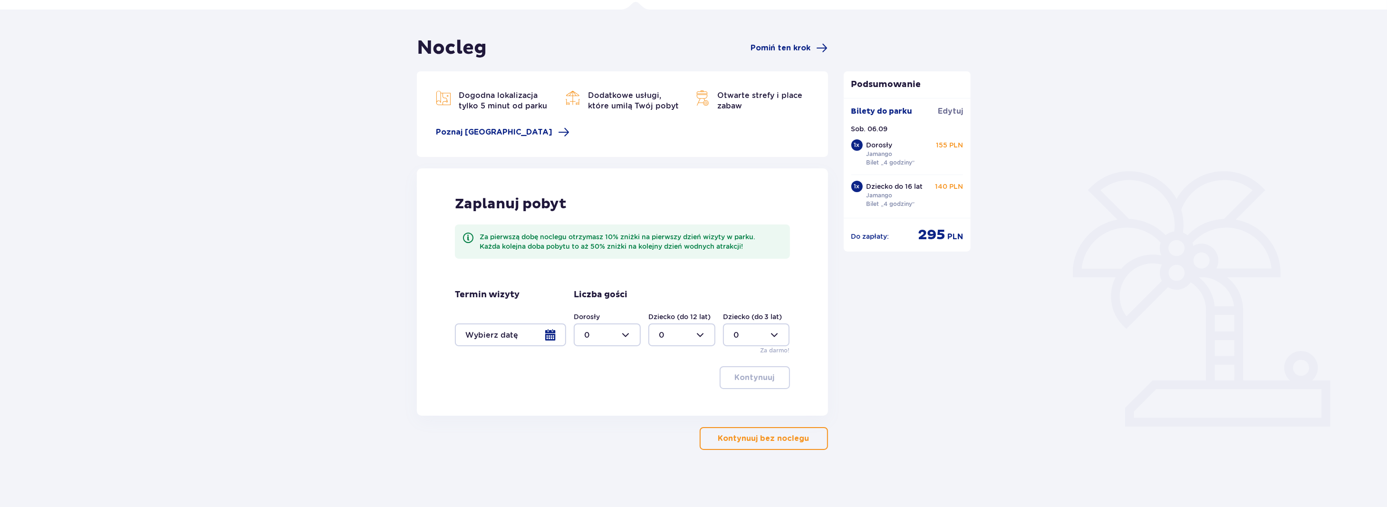
click at [723, 441] on p "Kontynuuj bez noclegu" at bounding box center [763, 438] width 91 height 10
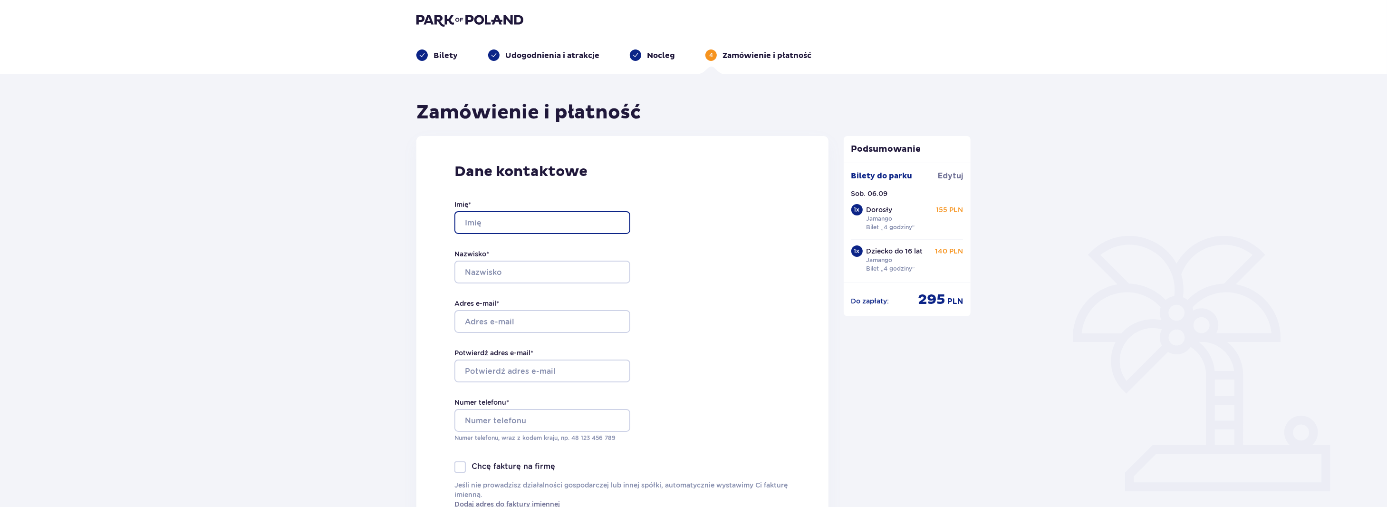
click at [502, 224] on input "Imię *" at bounding box center [542, 222] width 176 height 23
